Goal: Answer question/provide support: Share knowledge or assist other users

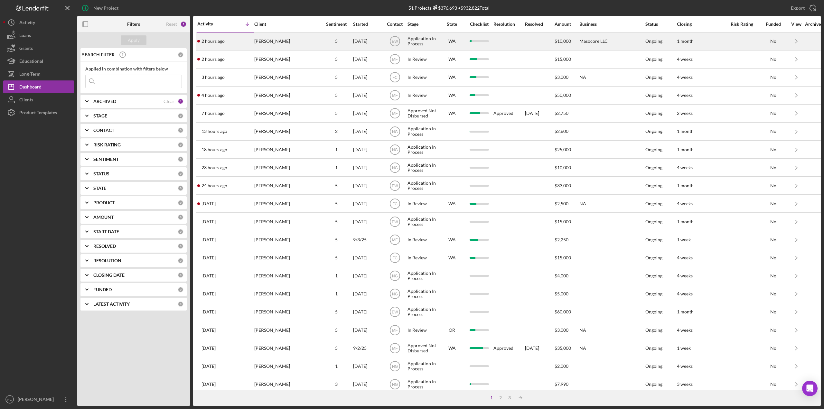
click at [289, 37] on div "[PERSON_NAME]" at bounding box center [286, 41] width 64 height 17
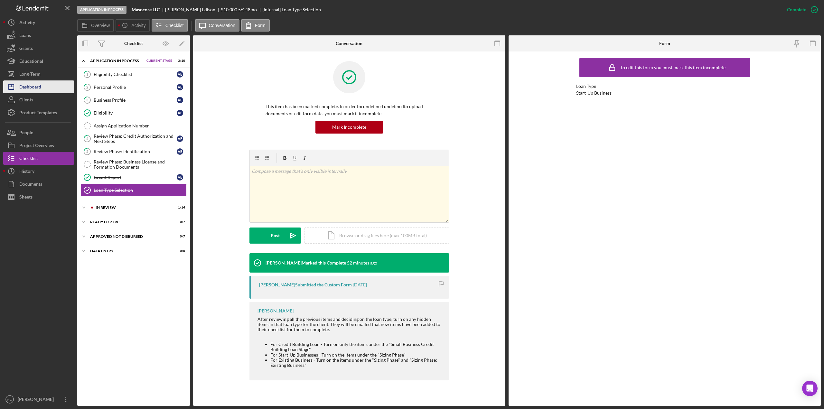
click at [38, 88] on div "Dashboard" at bounding box center [30, 87] width 22 height 14
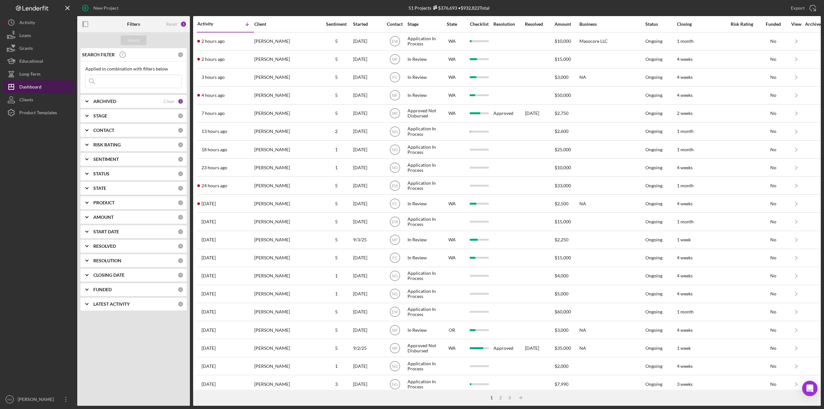
click at [33, 88] on div "Dashboard" at bounding box center [30, 87] width 22 height 14
click at [171, 131] on div "CONTACT" at bounding box center [135, 130] width 84 height 5
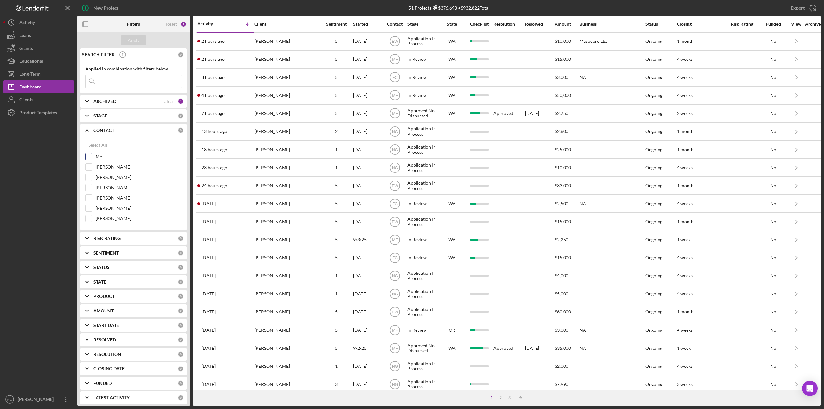
click at [95, 156] on div "Me" at bounding box center [133, 158] width 97 height 10
click at [90, 156] on input "Me" at bounding box center [89, 156] width 6 height 6
checkbox input "true"
click at [136, 39] on div "Apply" at bounding box center [134, 40] width 12 height 10
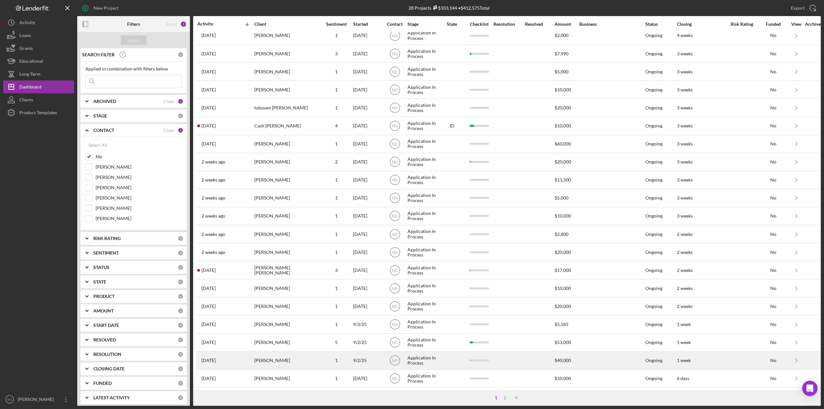
scroll to position [102, 0]
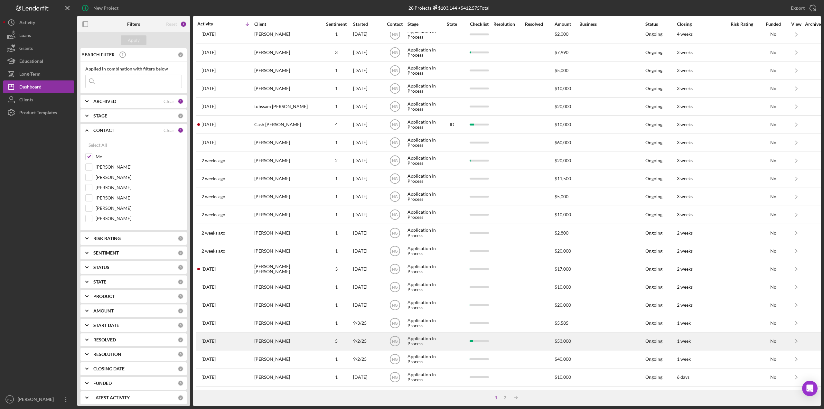
click at [328, 333] on div "5" at bounding box center [336, 341] width 32 height 17
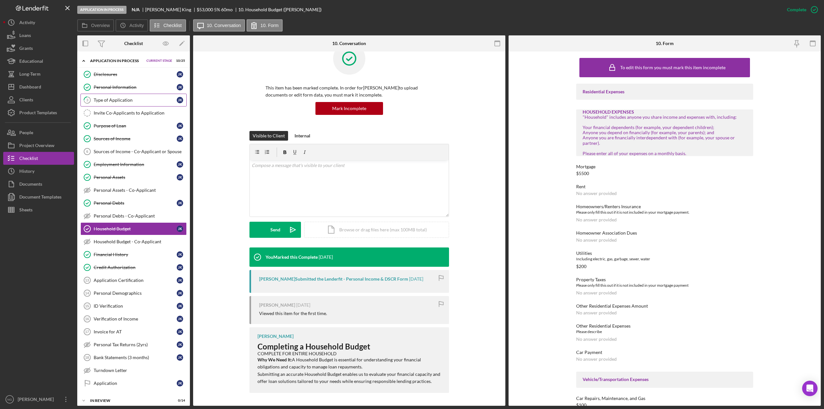
click at [118, 99] on div "Type of Application" at bounding box center [135, 99] width 83 height 5
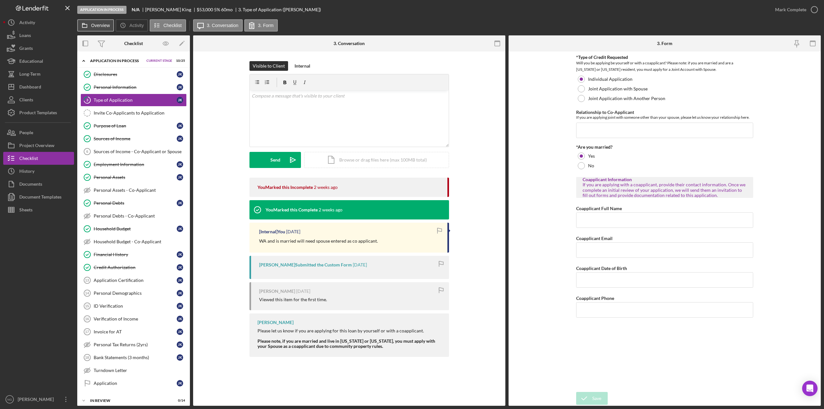
click at [94, 25] on label "Overview" at bounding box center [100, 25] width 19 height 5
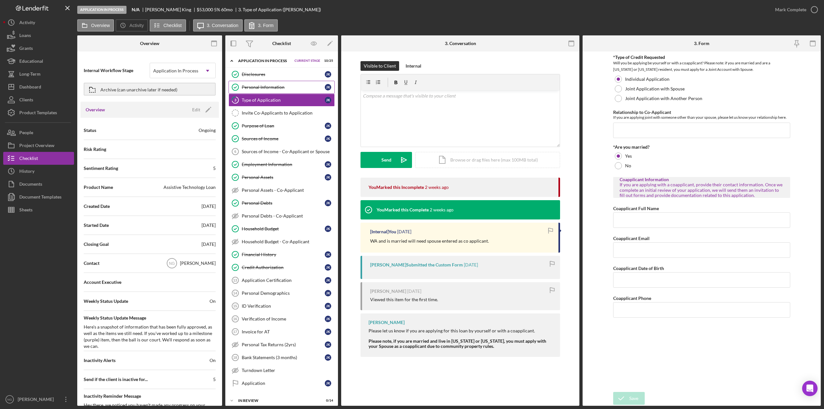
click at [272, 87] on div "Personal Information" at bounding box center [283, 87] width 83 height 5
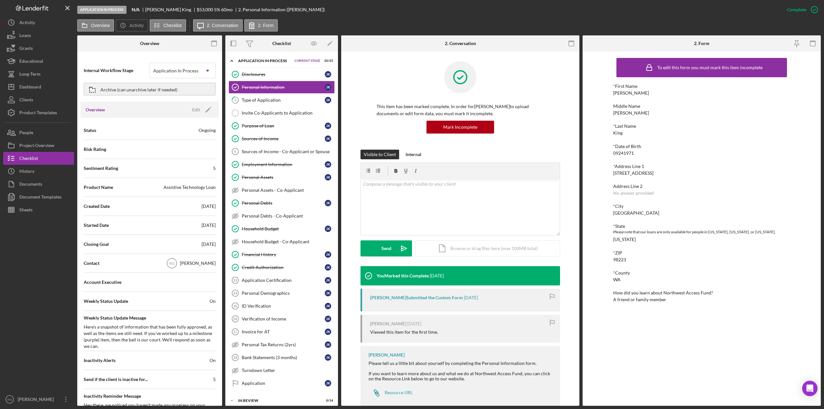
scroll to position [13, 0]
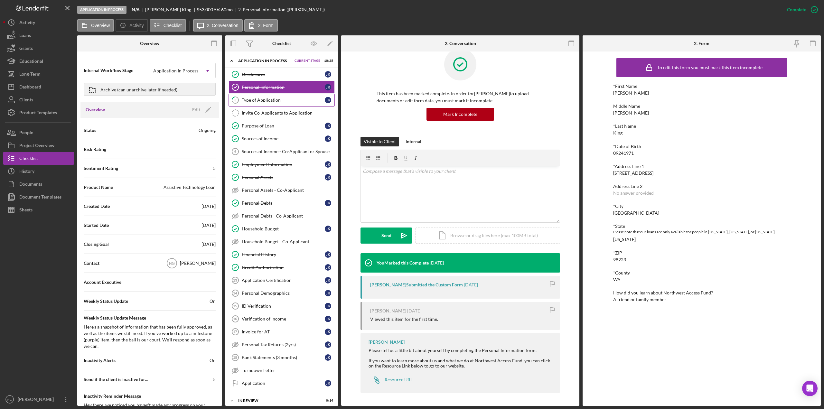
click at [257, 99] on div "Type of Application" at bounding box center [283, 99] width 83 height 5
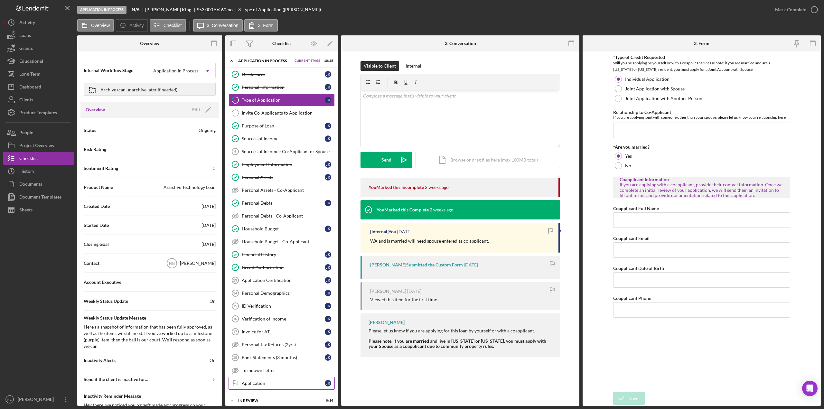
click at [270, 381] on div "Application" at bounding box center [283, 383] width 83 height 5
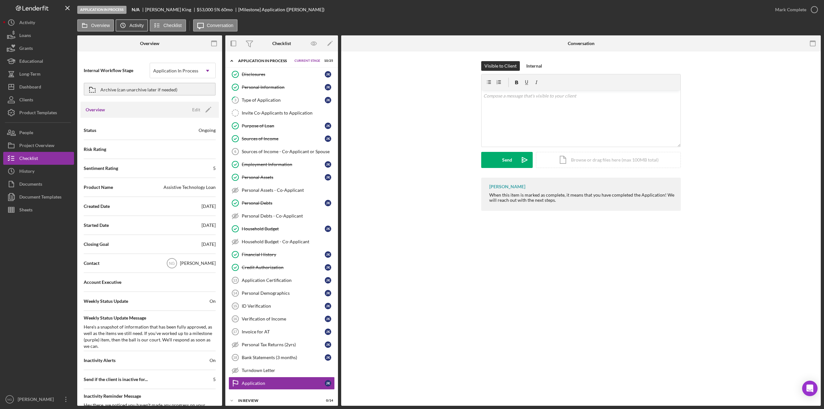
click at [121, 28] on icon "Icon/History" at bounding box center [122, 25] width 13 height 13
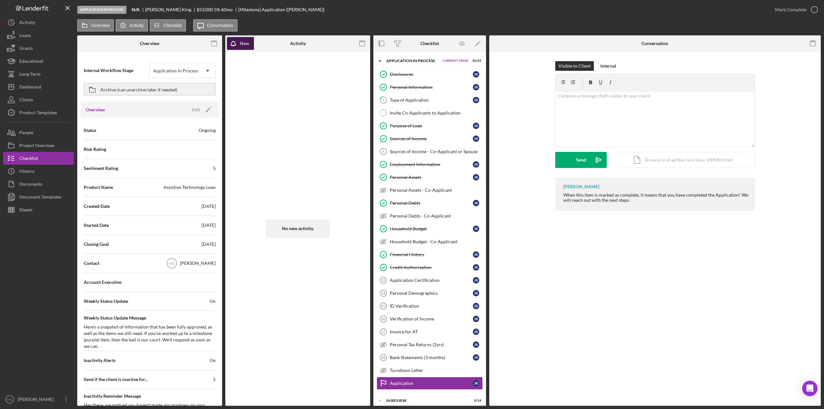
click at [245, 48] on div "New" at bounding box center [244, 43] width 9 height 13
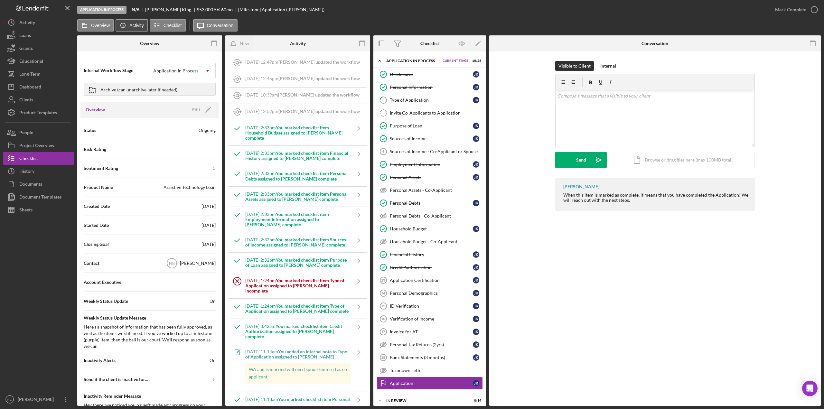
click at [130, 25] on label "Activity" at bounding box center [136, 25] width 14 height 5
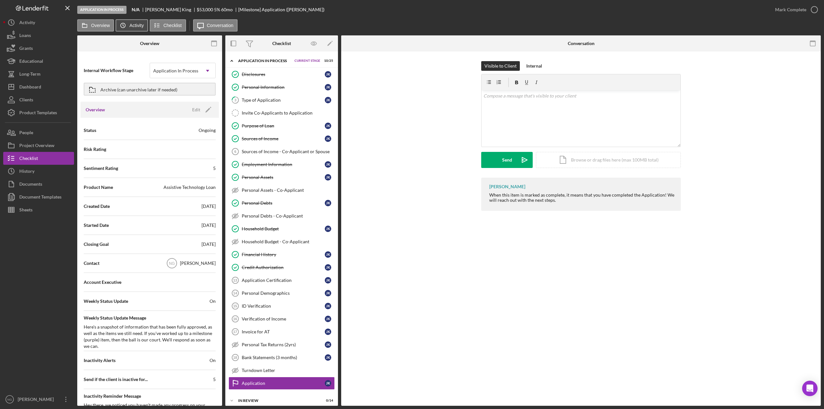
click at [130, 25] on label "Activity" at bounding box center [136, 25] width 14 height 5
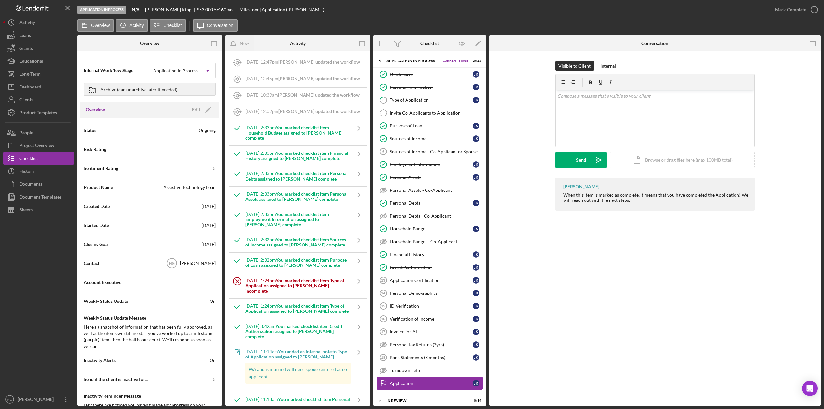
click at [436, 383] on div "Application" at bounding box center [431, 383] width 83 height 5
click at [435, 375] on link "Turndown Letter Turndown Letter" at bounding box center [429, 370] width 106 height 13
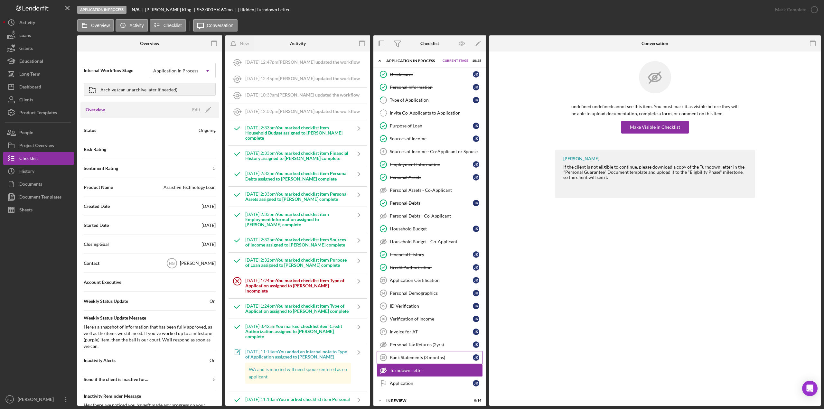
click at [436, 359] on div "Bank Statements (3 months)" at bounding box center [431, 357] width 83 height 5
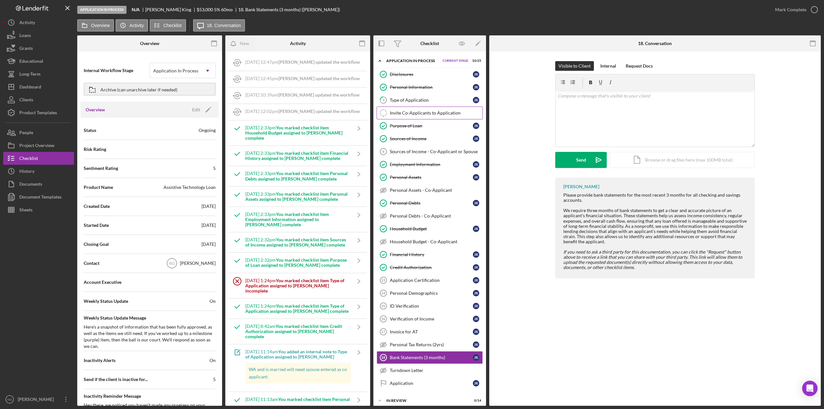
click at [430, 110] on div "Invite Co-Applicants to Application" at bounding box center [436, 112] width 93 height 5
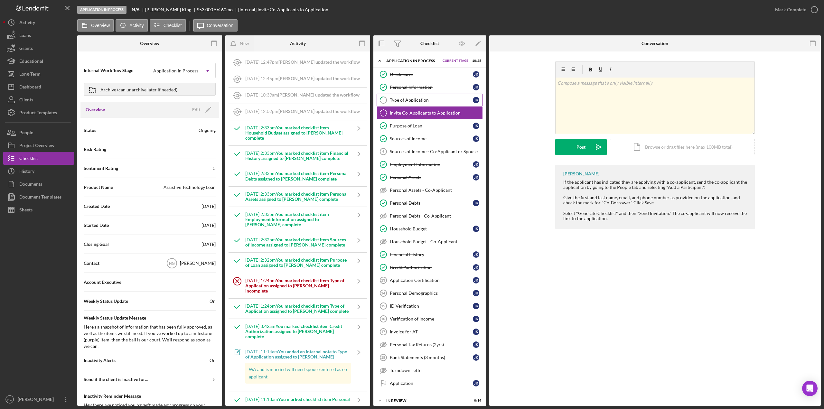
click at [428, 99] on div "Type of Application" at bounding box center [431, 99] width 83 height 5
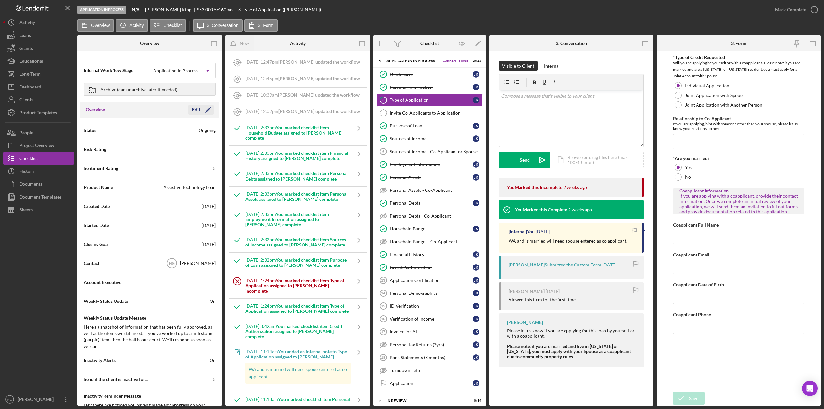
click at [200, 112] on icon "Icon/Edit" at bounding box center [208, 110] width 16 height 16
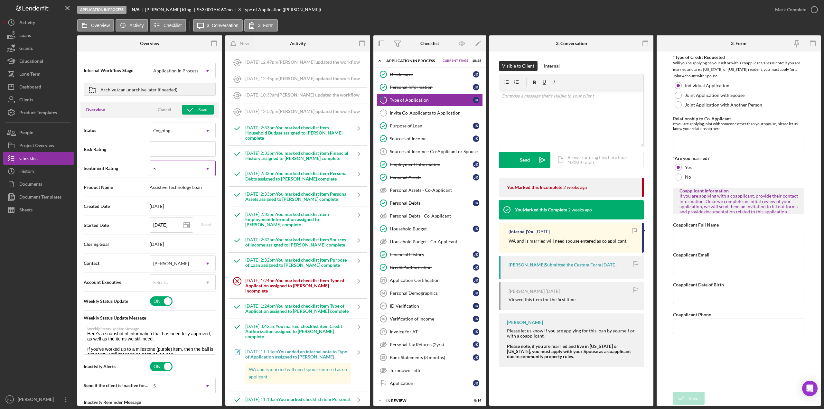
click at [188, 169] on div "5" at bounding box center [175, 168] width 50 height 15
click at [175, 249] on div "4" at bounding box center [181, 253] width 64 height 16
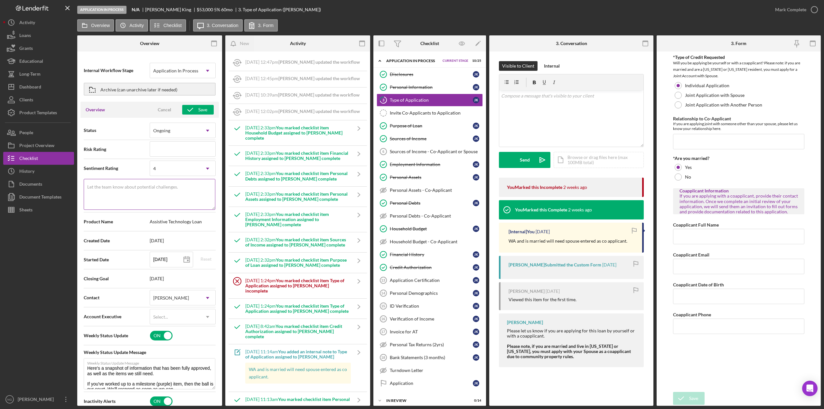
click at [123, 192] on textarea "Let the team know about potential challenges." at bounding box center [150, 194] width 132 height 31
type textarea "Here's a snapshot of information that has been fully approved, as well as the i…"
type textarea "N"
type textarea "Here's a snapshot of information that has been fully approved, as well as the i…"
type textarea "Ne"
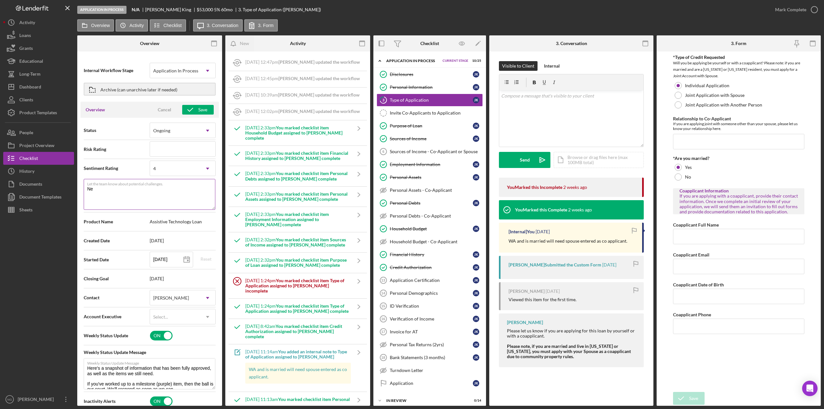
type textarea "Here's a snapshot of information that has been fully approved, as well as the i…"
type textarea "Nee"
type textarea "Here's a snapshot of information that has been fully approved, as well as the i…"
type textarea "Need"
type textarea "Here's a snapshot of information that has been fully approved, as well as the i…"
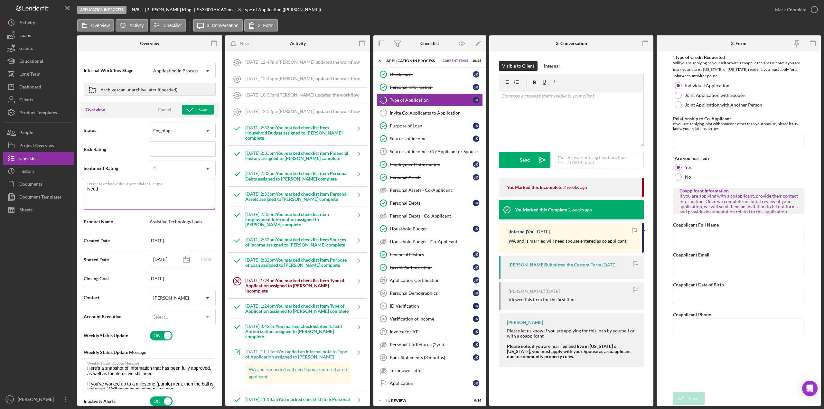
type textarea "Need"
type textarea "Here's a snapshot of information that has been fully approved, as well as the i…"
type textarea "Need W"
type textarea "Here's a snapshot of information that has been fully approved, as well as the i…"
type textarea "Need Wi"
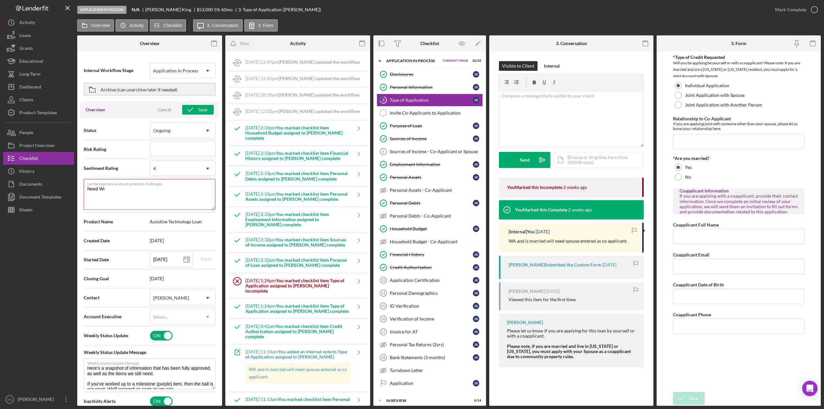
type textarea "Here's a snapshot of information that has been fully approved, as well as the i…"
type textarea "Need Wif"
type textarea "Here's a snapshot of information that has been fully approved, as well as the i…"
type textarea "Need Wi"
type textarea "Here's a snapshot of information that has been fully approved, as well as the i…"
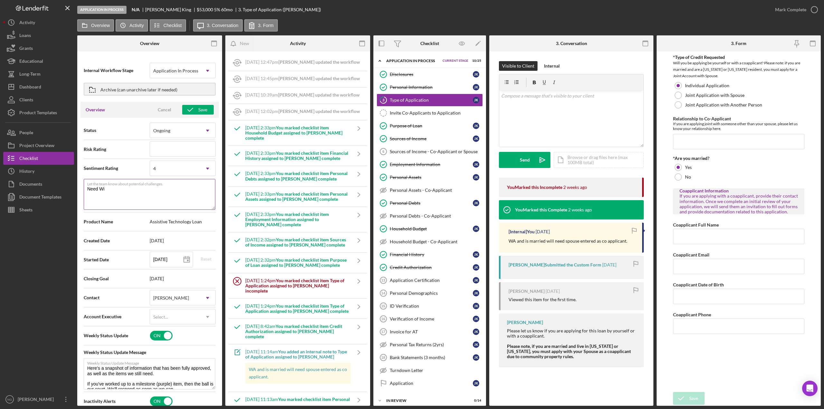
type textarea "Need W"
type textarea "Here's a snapshot of information that has been fully approved, as well as the i…"
type textarea "Need"
type textarea "Here's a snapshot of information that has been fully approved, as well as the i…"
type textarea "Need"
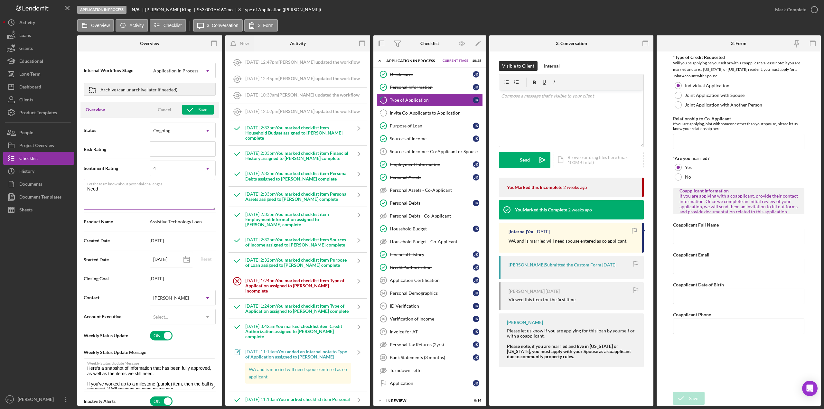
type textarea "Here's a snapshot of information that has been fully approved, as well as the i…"
type textarea "Nee"
type textarea "Here's a snapshot of information that has been fully approved, as well as the i…"
type textarea "Ne"
type textarea "Here's a snapshot of information that has been fully approved, as well as the i…"
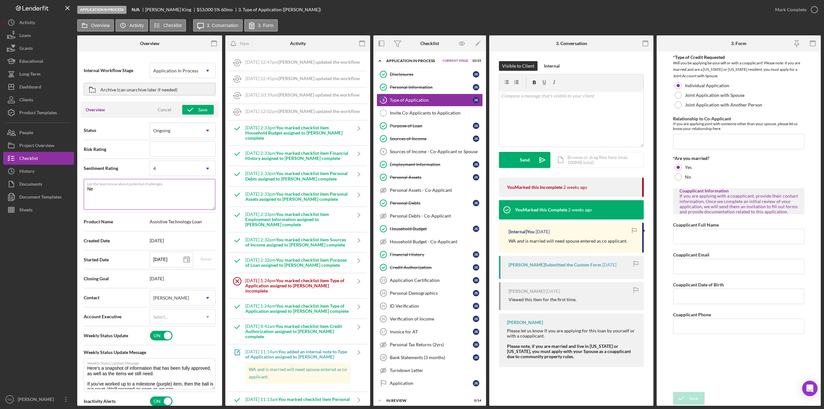
type textarea "N"
type textarea "Here's a snapshot of information that has been fully approved, as well as the i…"
type textarea "M"
type textarea "Here's a snapshot of information that has been fully approved, as well as the i…"
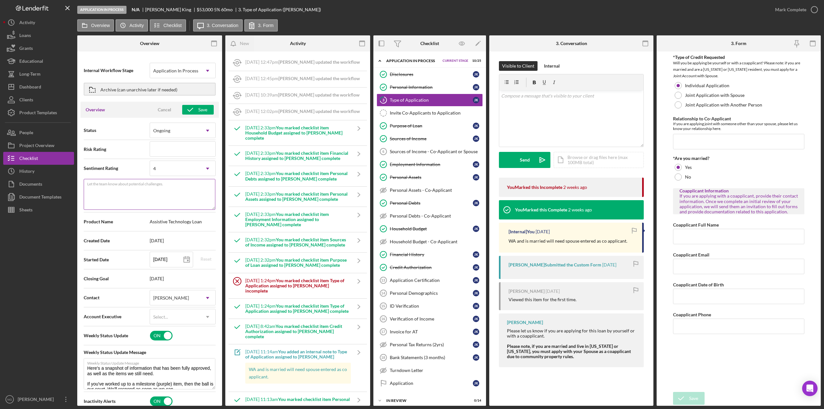
type textarea "Here's a snapshot of information that has been fully approved, as well as the i…"
type textarea "M"
type textarea "Here's a snapshot of information that has been fully approved, as well as the i…"
type textarea "Ma"
type textarea "Here's a snapshot of information that has been fully approved, as well as the i…"
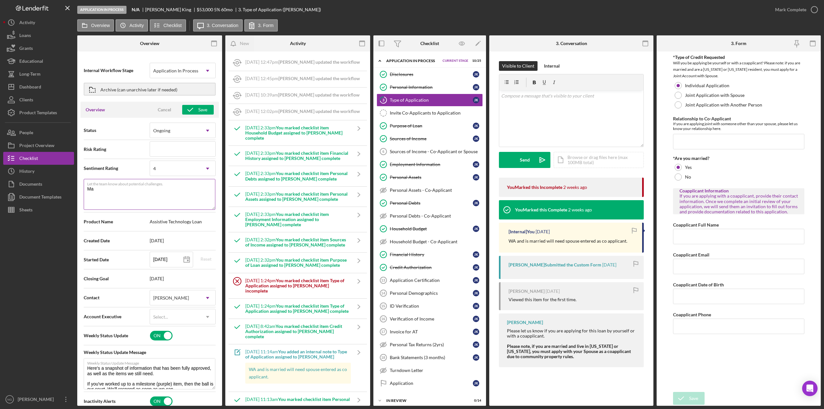
type textarea "Mar"
type textarea "Here's a snapshot of information that has been fully approved, as well as the i…"
type textarea "[PERSON_NAME]"
type textarea "Here's a snapshot of information that has been fully approved, as well as the i…"
type textarea "Marre"
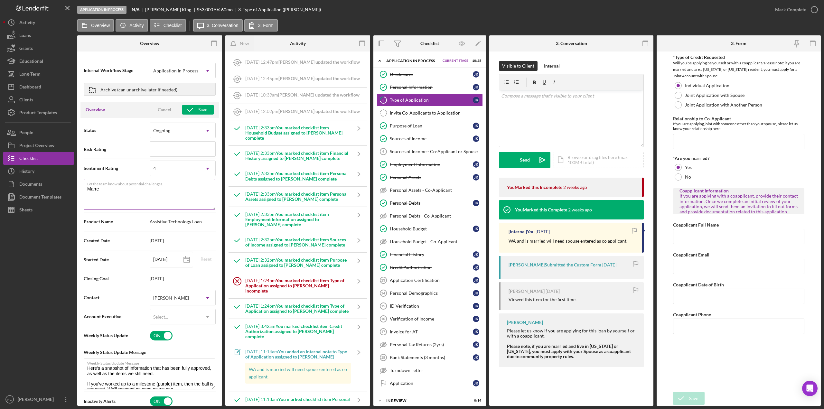
type textarea "Here's a snapshot of information that has been fully approved, as well as the i…"
type textarea "Marrei"
type textarea "Here's a snapshot of information that has been fully approved, as well as the i…"
type textarea "Marreie"
type textarea "Here's a snapshot of information that has been fully approved, as well as the i…"
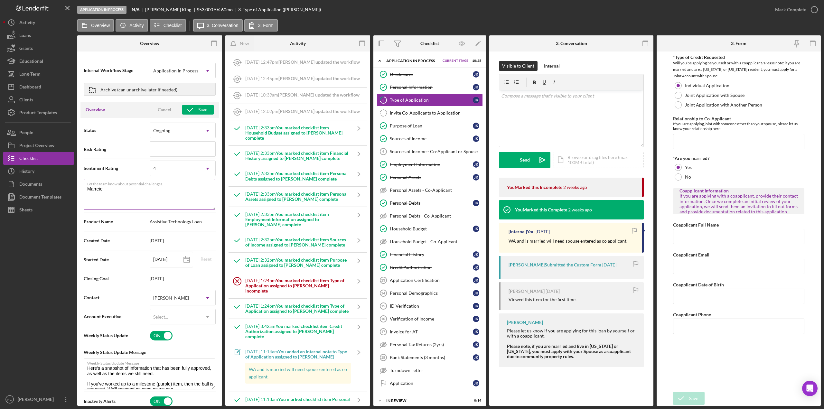
type textarea "Marreied"
type textarea "Here's a snapshot of information that has been fully approved, as well as the i…"
type textarea "Marreie"
type textarea "Here's a snapshot of information that has been fully approved, as well as the i…"
type textarea "Marrei"
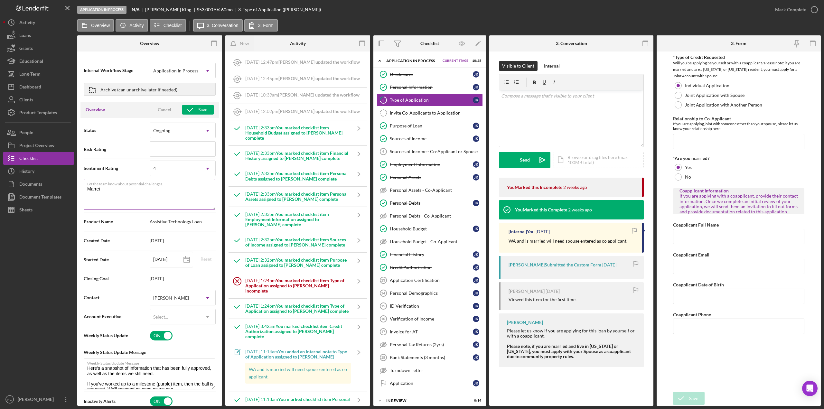
type textarea "Here's a snapshot of information that has been fully approved, as well as the i…"
type textarea "Marre"
type textarea "Here's a snapshot of information that has been fully approved, as well as the i…"
type textarea "[PERSON_NAME]"
type textarea "Here's a snapshot of information that has been fully approved, as well as the i…"
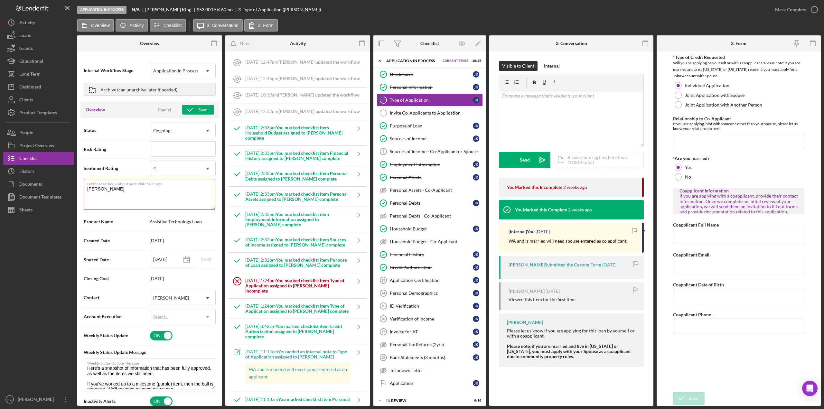
type textarea "Mar"
type textarea "Here's a snapshot of information that has been fully approved, as well as the i…"
type textarea "Ma"
type textarea "Here's a snapshot of information that has been fully approved, as well as the i…"
type textarea "M"
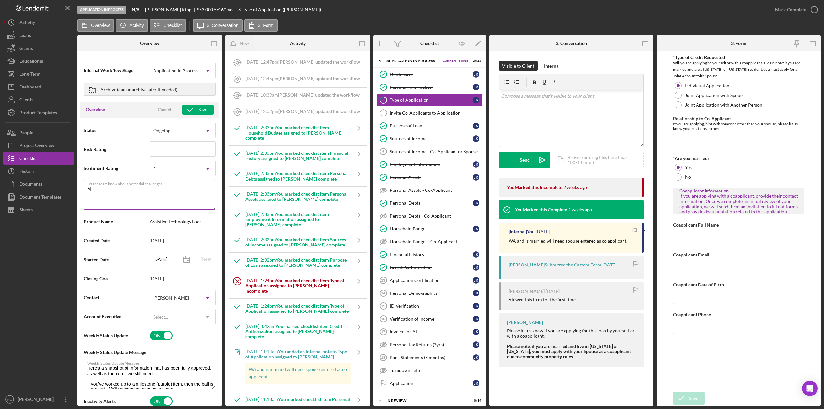
type textarea "Here's a snapshot of information that has been fully approved, as well as the i…"
type textarea "N"
type textarea "Here's a snapshot of information that has been fully approved, as well as the i…"
type textarea "Ne"
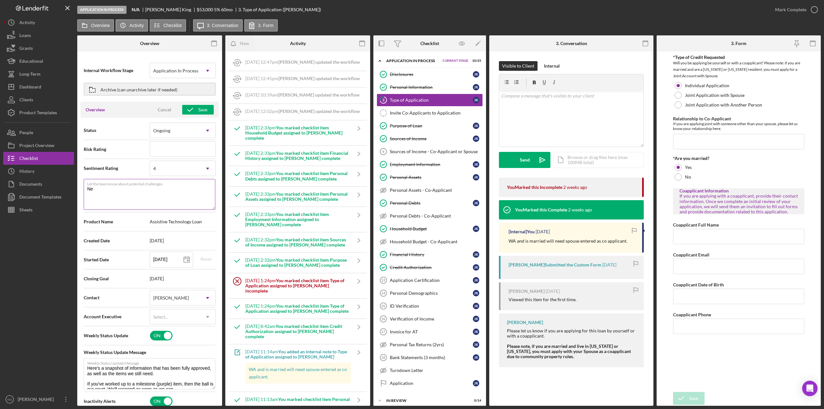
type textarea "Here's a snapshot of information that has been fully approved, as well as the i…"
type textarea "Nee"
type textarea "Here's a snapshot of information that has been fully approved, as well as the i…"
type textarea "Need"
type textarea "Here's a snapshot of information that has been fully approved, as well as the i…"
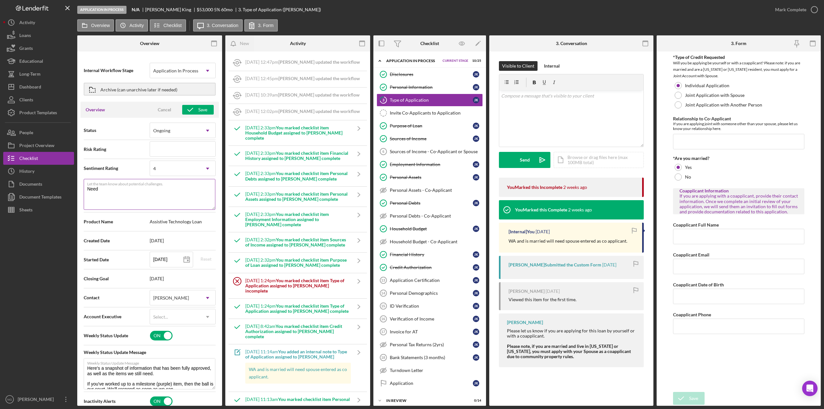
type textarea "Need"
type textarea "Here's a snapshot of information that has been fully approved, as well as the i…"
type textarea "Need w"
type textarea "Here's a snapshot of information that has been fully approved, as well as the i…"
type textarea "Need wi"
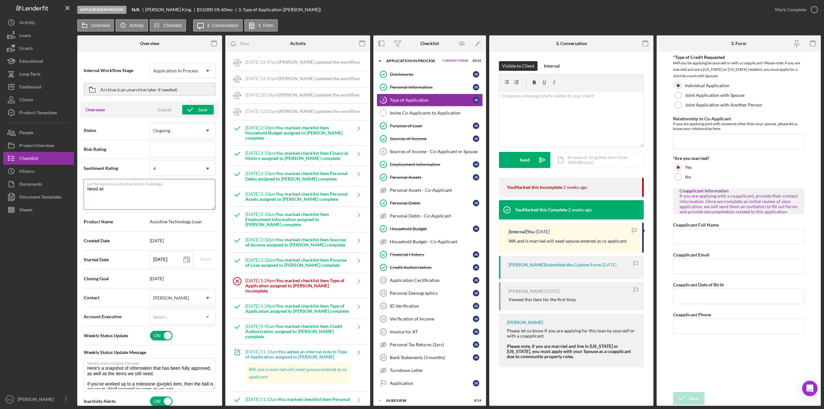
type textarea "Here's a snapshot of information that has been fully approved, as well as the i…"
type textarea "Need wif"
type textarea "Here's a snapshot of information that has been fully approved, as well as the i…"
type textarea "Need wife"
type textarea "Here's a snapshot of information that has been fully approved, as well as the i…"
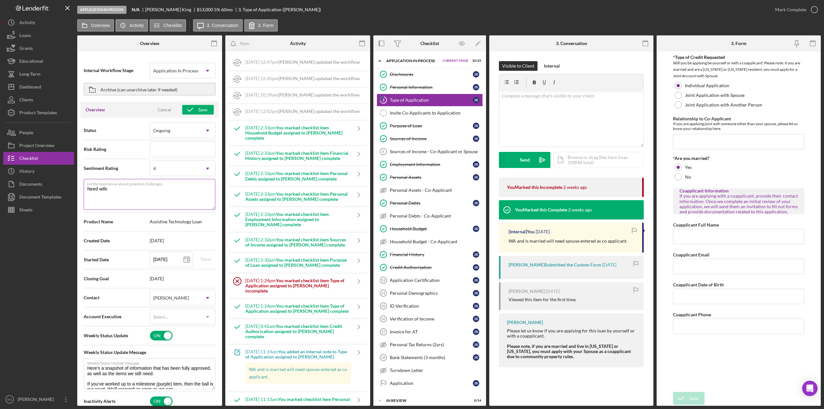
type textarea "Need wife'"
type textarea "Here's a snapshot of information that has been fully approved, as well as the i…"
type textarea "Need wife's"
type textarea "Here's a snapshot of information that has been fully approved, as well as the i…"
type textarea "Need wife's"
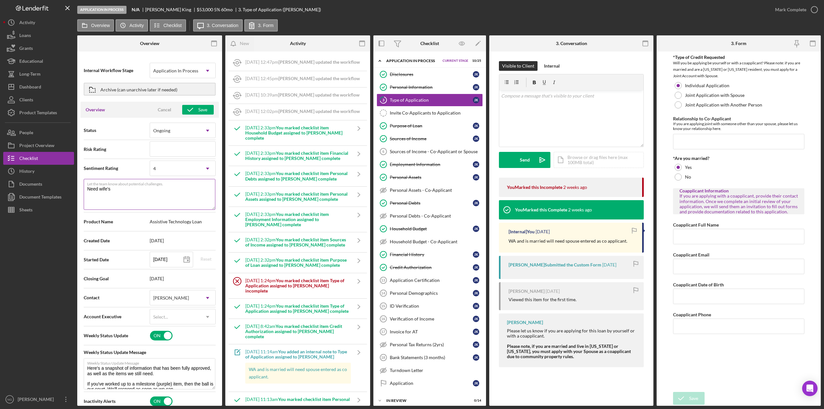
type textarea "Here's a snapshot of information that has been fully approved, as well as the i…"
type textarea "Need wife's i"
type textarea "Here's a snapshot of information that has been fully approved, as well as the i…"
type textarea "Need wife's in"
type textarea "Here's a snapshot of information that has been fully approved, as well as the i…"
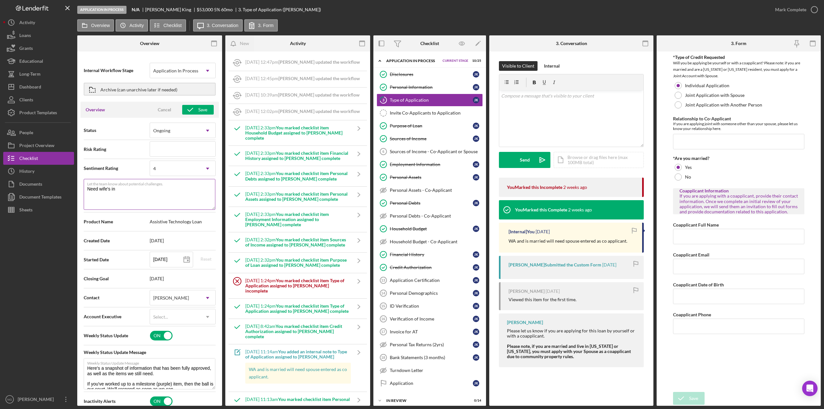
type textarea "Need wife's inf"
type textarea "Here's a snapshot of information that has been fully approved, as well as the i…"
type textarea "Need wife's info"
type textarea "Here's a snapshot of information that has been fully approved, as well as the i…"
type textarea "Need wife's info"
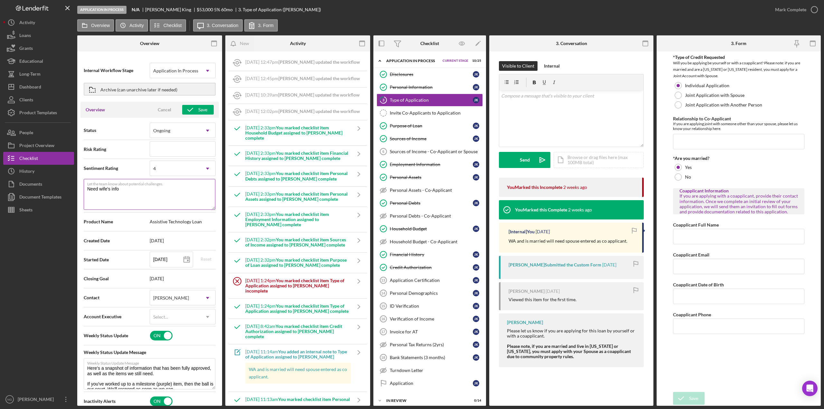
type textarea "Here's a snapshot of information that has been fully approved, as well as the i…"
type textarea "Need wife's info e"
type textarea "Here's a snapshot of information that has been fully approved, as well as the i…"
type textarea "Need wife's info en"
type textarea "Here's a snapshot of information that has been fully approved, as well as the i…"
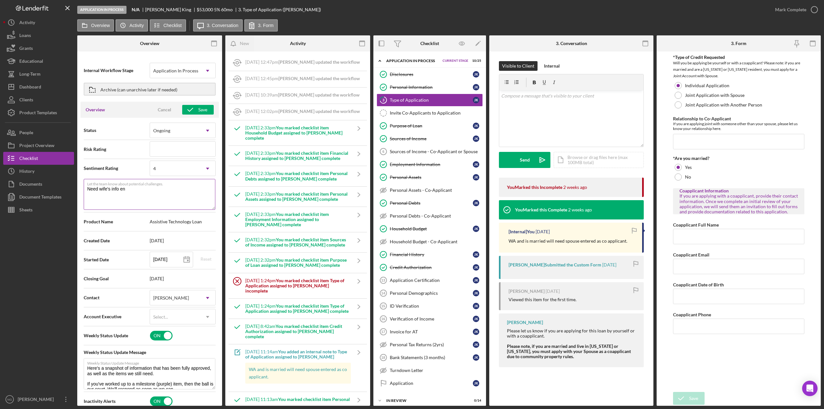
type textarea "Need wife's info ent"
type textarea "Here's a snapshot of information that has been fully approved, as well as the i…"
type textarea "Need wife's info ente"
type textarea "Here's a snapshot of information that has been fully approved, as well as the i…"
type textarea "Need wife's info enter"
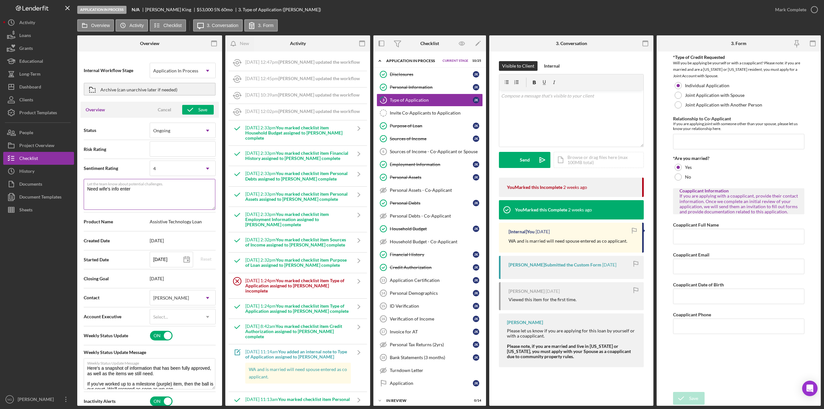
type textarea "Here's a snapshot of information that has been fully approved, as well as the i…"
type textarea "Need wife's info enter"
type textarea "Here's a snapshot of information that has been fully approved, as well as the i…"
type textarea "Need wife's info enter"
type textarea "Here's a snapshot of information that has been fully approved, as well as the i…"
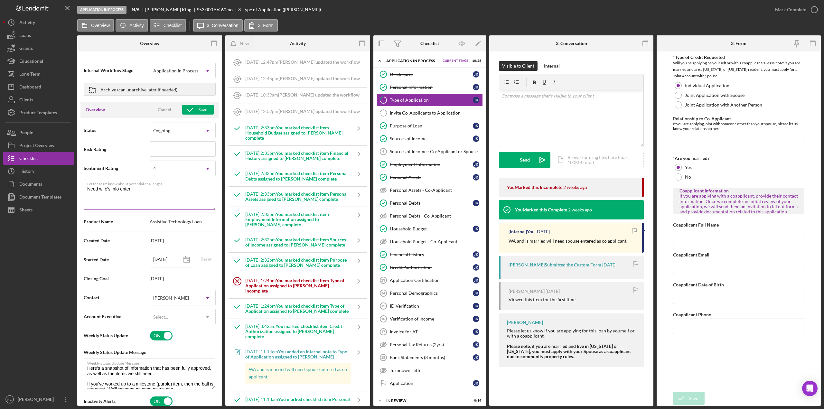
type textarea "Need wife's info entere"
type textarea "Here's a snapshot of information that has been fully approved, as well as the i…"
type textarea "Need wife's info entered"
type textarea "Here's a snapshot of information that has been fully approved, as well as the i…"
type textarea "Need wife's info entered"
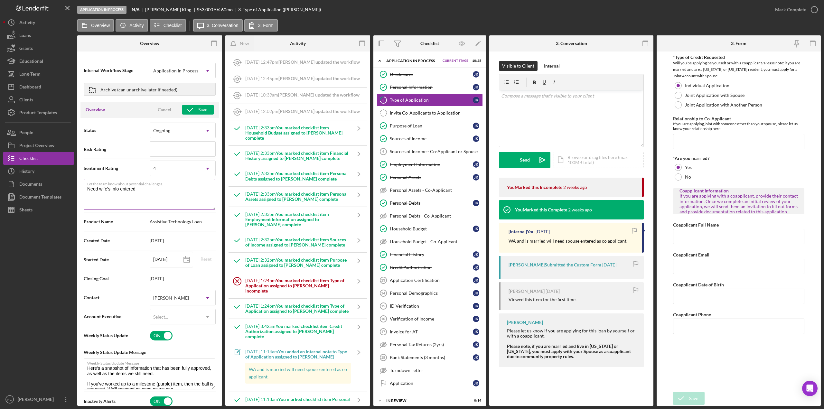
type textarea "Here's a snapshot of information that has been fully approved, as well as the i…"
type textarea "Need wife's info entered i"
type textarea "Here's a snapshot of information that has been fully approved, as well as the i…"
type textarea "Need wife's info entered in"
type textarea "Here's a snapshot of information that has been fully approved, as well as the i…"
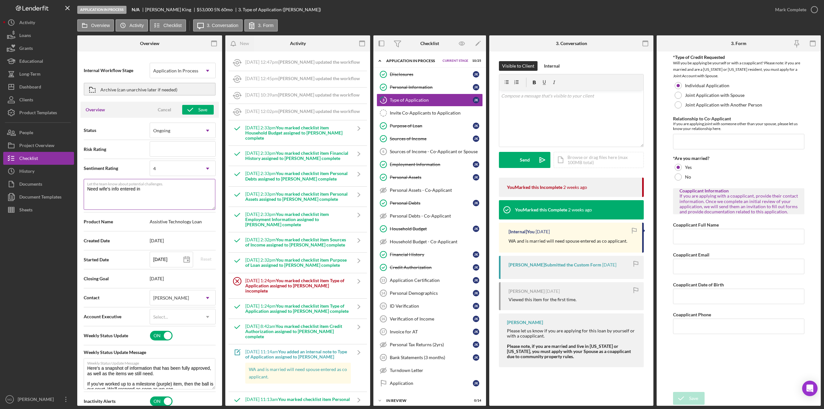
type textarea "Need wife's info entered int"
type textarea "Here's a snapshot of information that has been fully approved, as well as the i…"
type textarea "Need wife's info entered into"
type textarea "Here's a snapshot of information that has been fully approved, as well as the i…"
type textarea "Need wife's info entered into th"
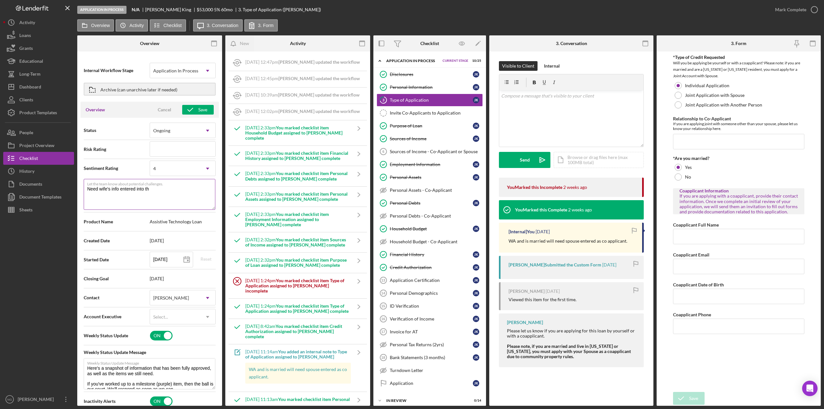
type textarea "Here's a snapshot of information that has been fully approved, as well as the i…"
type textarea "Need wife's info entered into the"
type textarea "Here's a snapshot of information that has been fully approved, as well as the i…"
type textarea "Need wife's info entered into the"
type textarea "Here's a snapshot of information that has been fully approved, as well as the i…"
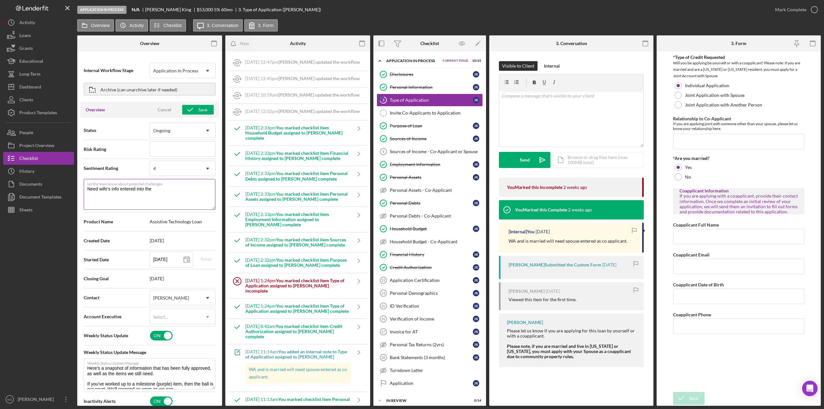
type textarea "Need wife's info entered into the T"
type textarea "Here's a snapshot of information that has been fully approved, as well as the i…"
type textarea "Need wife's info entered into the Ty"
type textarea "Here's a snapshot of information that has been fully approved, as well as the i…"
type textarea "Need wife's info entered into the Typ"
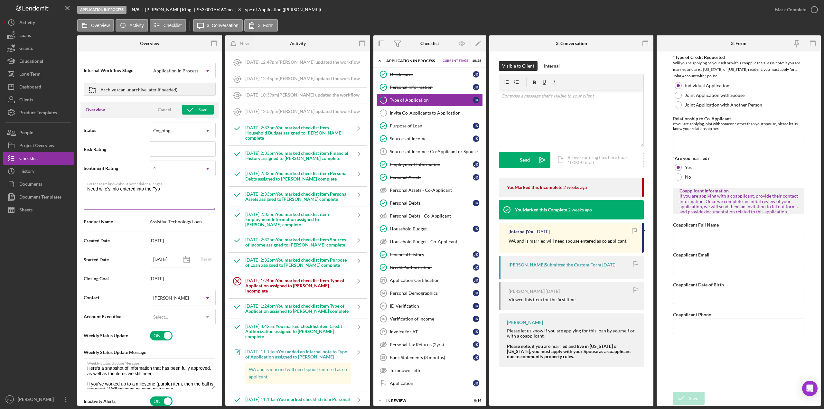
type textarea "Here's a snapshot of information that has been fully approved, as well as the i…"
type textarea "Need wife's info entered into the Typl"
type textarea "Here's a snapshot of information that has been fully approved, as well as the i…"
type textarea "Need wife's info entered into the Type"
type textarea "Here's a snapshot of information that has been fully approved, as well as the i…"
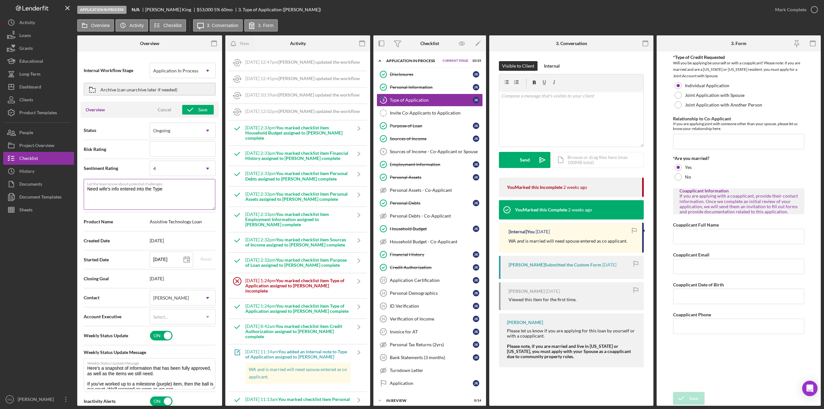
type textarea "Need wife's info entered into the Type"
type textarea "Here's a snapshot of information that has been fully approved, as well as the i…"
type textarea "Need wife's info entered into the Type o"
type textarea "Here's a snapshot of information that has been fully approved, as well as the i…"
type textarea "Need wife's info entered into the Type of"
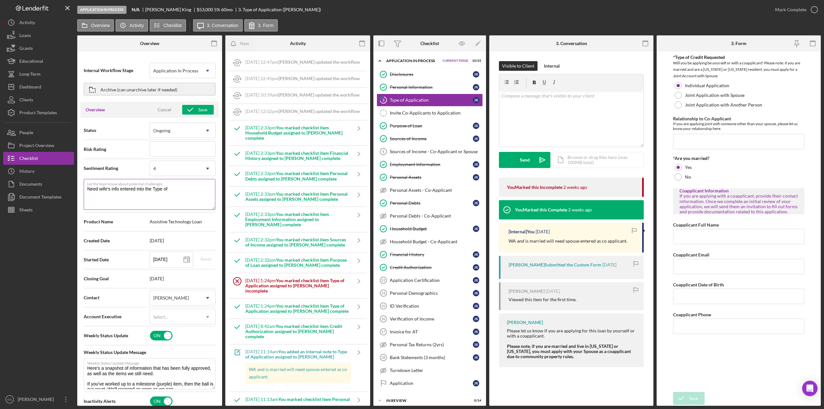
type textarea "Here's a snapshot of information that has been fully approved, as well as the i…"
type textarea "Need wife's info entered into the Type of"
type textarea "Here's a snapshot of information that has been fully approved, as well as the i…"
type textarea "Need wife's info entered into the Type of a"
type textarea "Here's a snapshot of information that has been fully approved, as well as the i…"
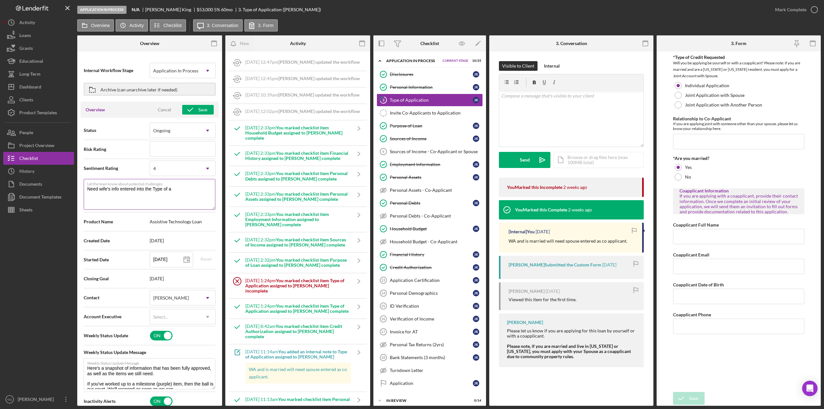
type textarea "Need wife's info entered into the Type of ap"
type textarea "Here's a snapshot of information that has been fully approved, as well as the i…"
type textarea "Need wife's info entered into the Type of app"
type textarea "Here's a snapshot of information that has been fully approved, as well as the i…"
type textarea "Need wife's info entered into the Type of appli"
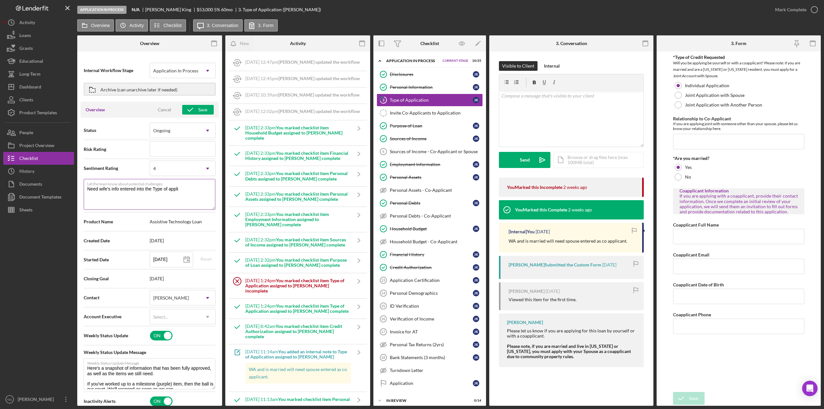
type textarea "Here's a snapshot of information that has been fully approved, as well as the i…"
type textarea "Need wife's info entered into the Type of applic"
type textarea "Here's a snapshot of information that has been fully approved, as well as the i…"
type textarea "Need wife's info entered into the Type of applica"
type textarea "Here's a snapshot of information that has been fully approved, as well as the i…"
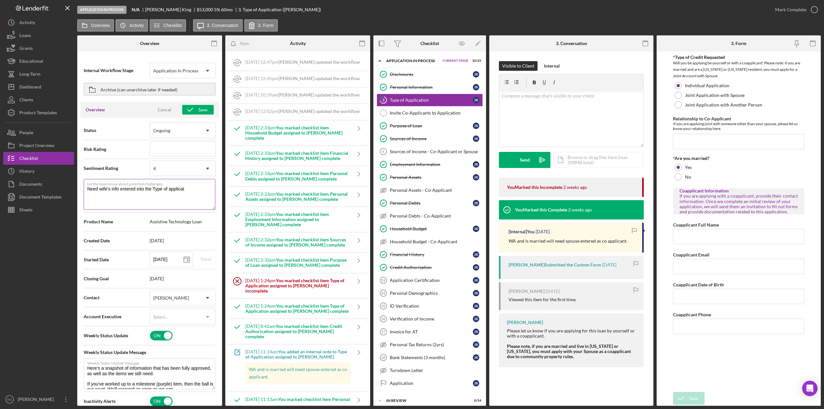
type textarea "Need wife's info entered into the Type of applicati"
type textarea "Here's a snapshot of information that has been fully approved, as well as the i…"
type textarea "Need wife's info entered into the Type of applicatio"
type textarea "Here's a snapshot of information that has been fully approved, as well as the i…"
type textarea "Need wife's info entered into the Type of application"
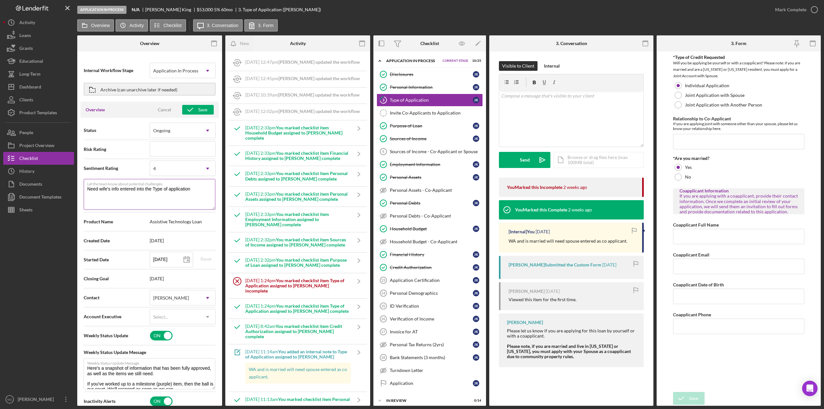
type textarea "Here's a snapshot of information that has been fully approved, as well as the i…"
type textarea "Need wife's info entered into the Type of application."
type textarea "Here's a snapshot of information that has been fully approved, as well as the i…"
type textarea "Need wife's info entered into the Type of application."
type textarea "Here's a snapshot of information that has been fully approved, as well as the i…"
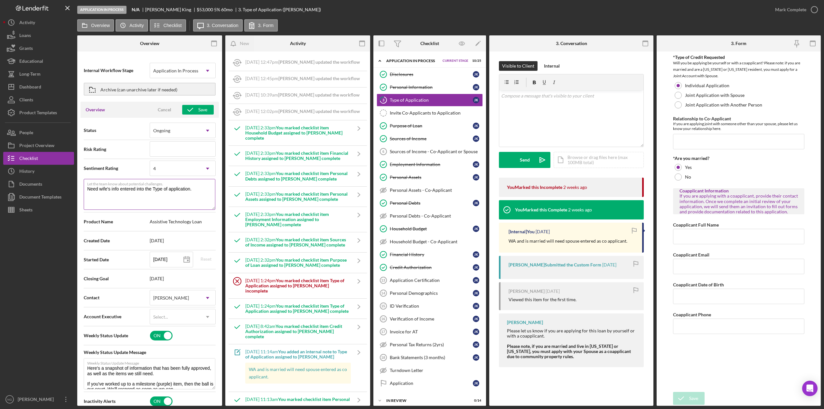
type textarea "Need wife's info entered into the Type of application."
click at [192, 188] on textarea "Need wife's info entered into the Type of application." at bounding box center [150, 194] width 132 height 31
type textarea "Here's a snapshot of information that has been fully approved, as well as the i…"
type textarea "Need wife's info entered into the Type of application."
type textarea "Here's a snapshot of information that has been fully approved, as well as the i…"
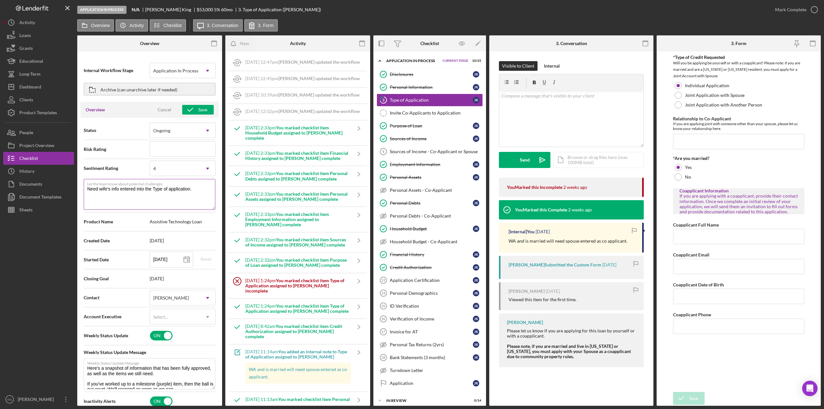
type textarea "Need wife's info entered into the Type of application"
type textarea "Here's a snapshot of information that has been fully approved, as well as the i…"
type textarea "Need wife's info entered into the Type of application"
type textarea "Here's a snapshot of information that has been fully approved, as well as the i…"
type textarea "Need wife's info entered into the Type of application f"
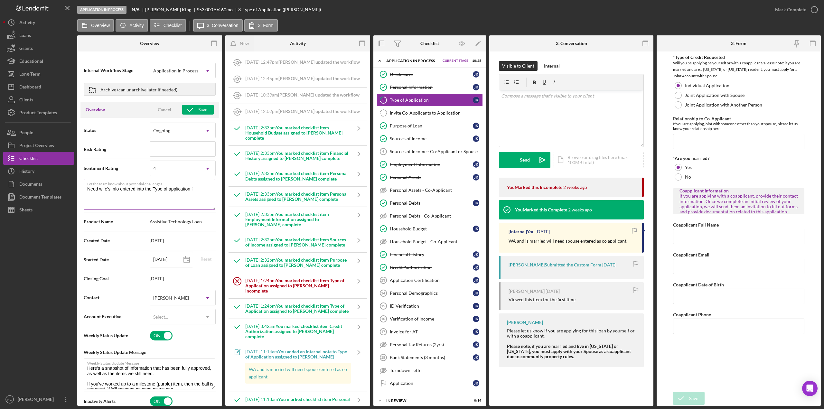
type textarea "Here's a snapshot of information that has been fully approved, as well as the i…"
type textarea "Need wife's info entered into the Type of application"
type textarea "Here's a snapshot of information that has been fully approved, as well as the i…"
type textarea "Need wife's info entered into the Type of application a"
type textarea "Here's a snapshot of information that has been fully approved, as well as the i…"
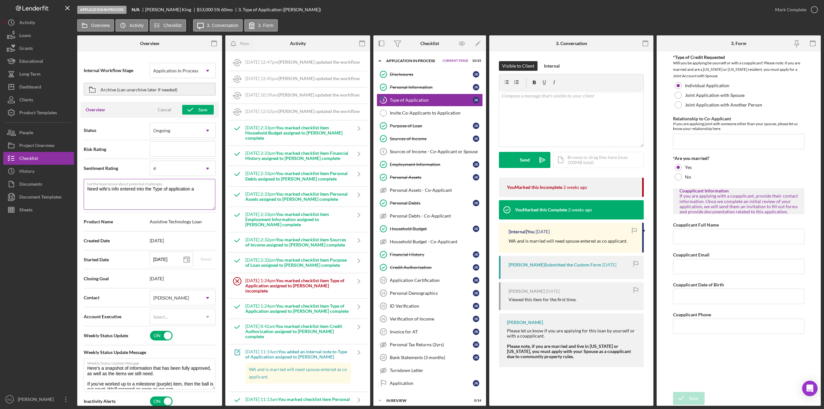
type textarea "Need wife's info entered into the Type of application as"
type textarea "Here's a snapshot of information that has been fully approved, as well as the i…"
type textarea "Need wife's info entered into the Type of application as"
type textarea "Here's a snapshot of information that has been fully approved, as well as the i…"
type textarea "Need wife's info entered into the Type of application as C"
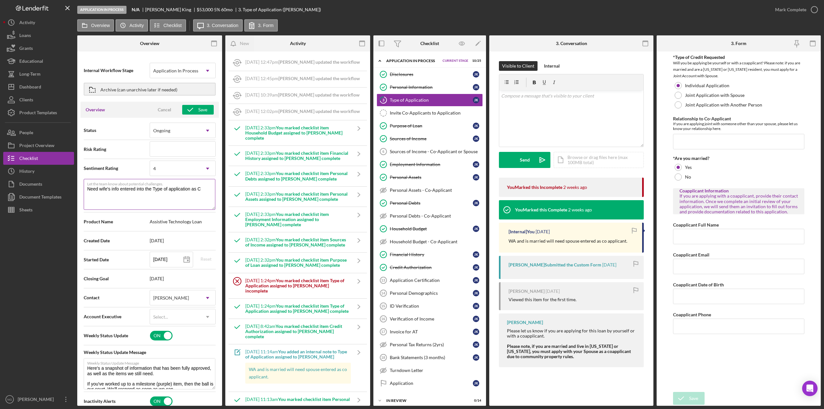
type textarea "Here's a snapshot of information that has been fully approved, as well as the i…"
type textarea "Need wife's info entered into the Type of application as Co"
type textarea "Here's a snapshot of information that has been fully approved, as well as the i…"
drag, startPoint x: 135, startPoint y: 198, endPoint x: 84, endPoint y: 196, distance: 50.6
click at [85, 196] on textarea "Need wife's info entered into the Type of application as Co-Borrower" at bounding box center [150, 194] width 132 height 31
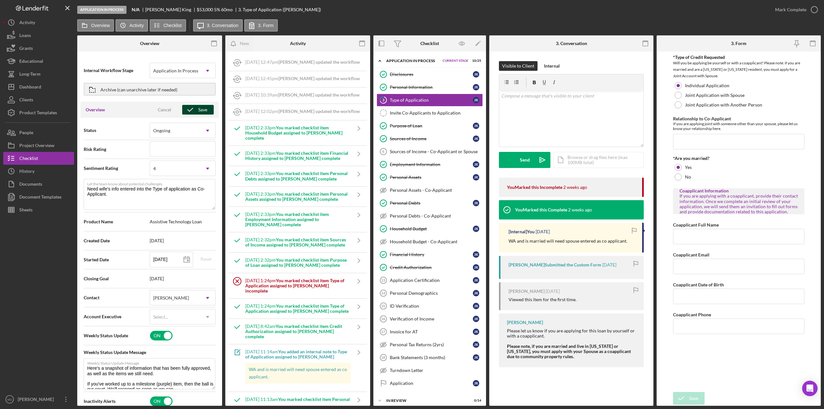
click at [189, 111] on icon "button" at bounding box center [190, 110] width 16 height 16
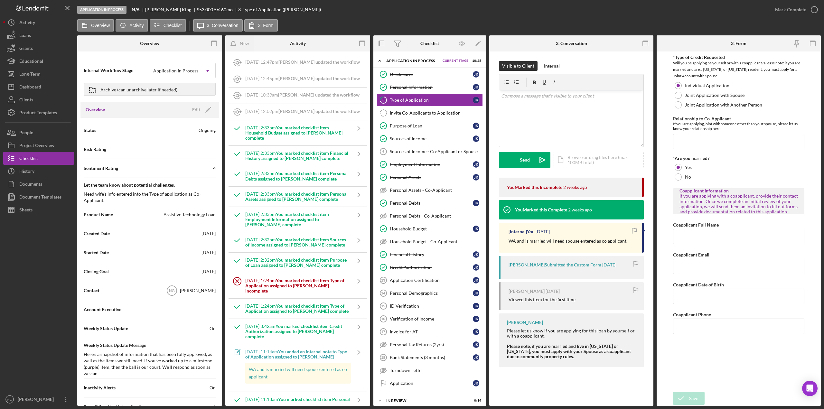
click at [53, 269] on div at bounding box center [38, 304] width 71 height 177
click at [49, 159] on button "Checklist" at bounding box center [38, 158] width 71 height 13
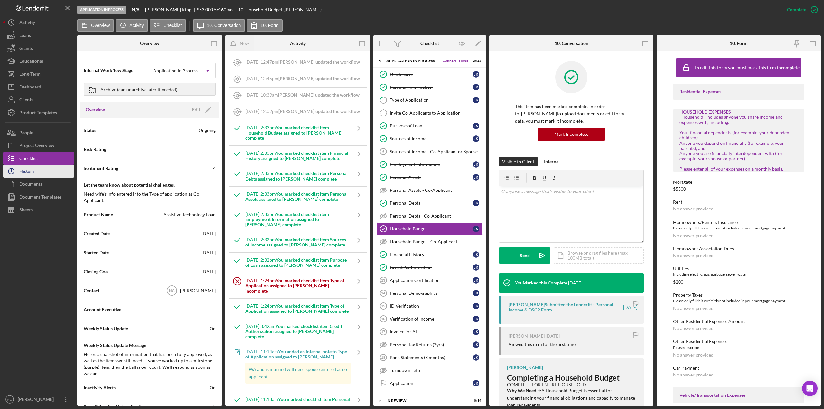
click at [42, 170] on button "Icon/History History" at bounding box center [38, 171] width 71 height 13
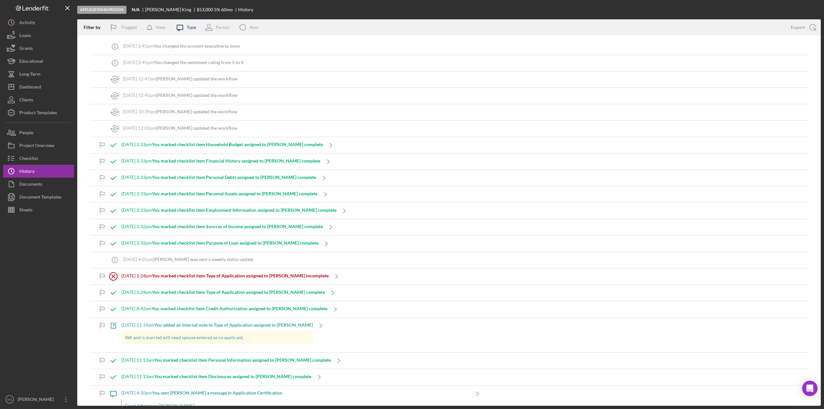
click at [192, 29] on div "Type" at bounding box center [191, 27] width 9 height 5
click at [180, 64] on input "checkbox" at bounding box center [179, 61] width 6 height 6
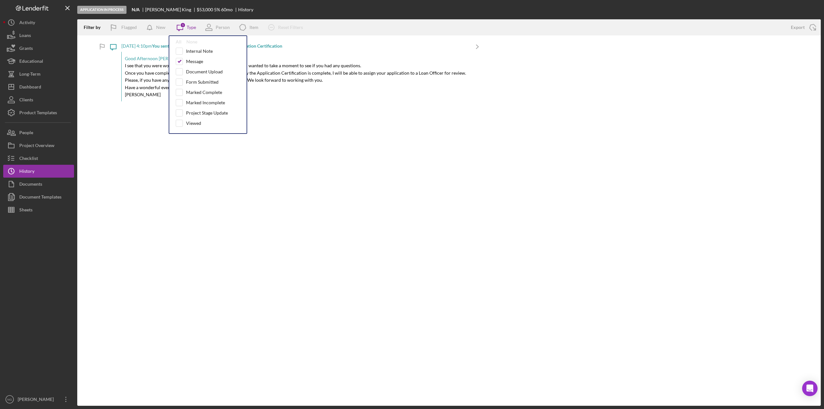
click at [120, 102] on div "Icon/Message [DATE] 4:10pm You sent [PERSON_NAME] a message in Application Cert…" at bounding box center [295, 74] width 380 height 71
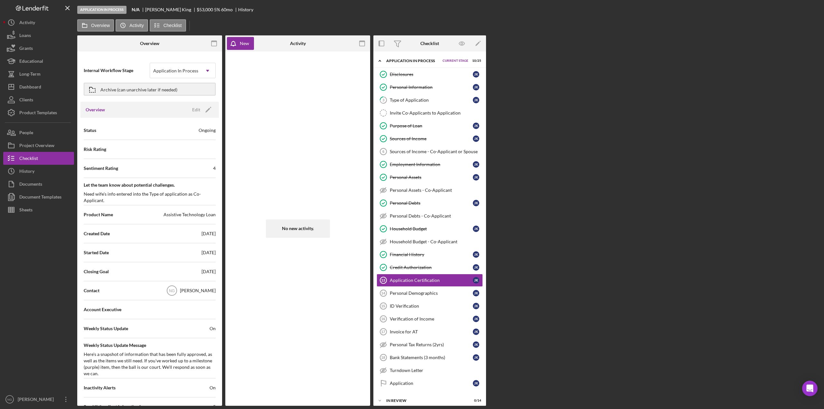
scroll to position [48, 0]
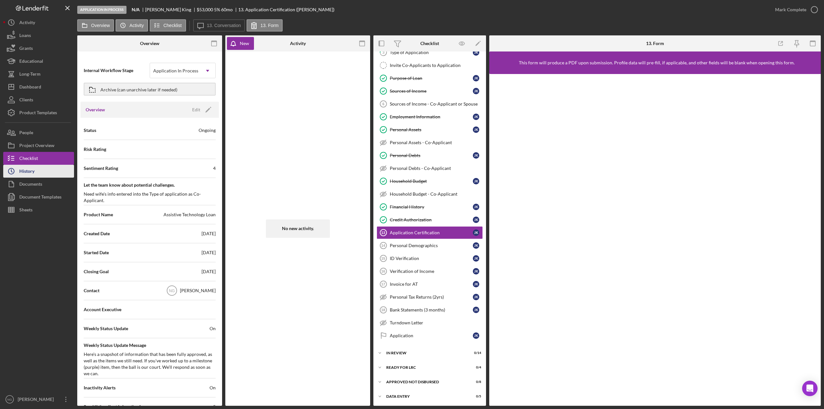
click at [43, 169] on button "Icon/History History" at bounding box center [38, 171] width 71 height 13
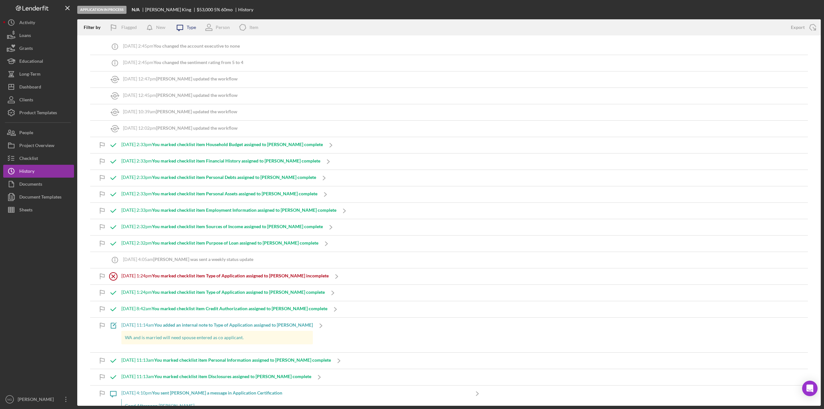
click at [188, 28] on icon "Icon/Message" at bounding box center [180, 27] width 16 height 16
click at [199, 59] on div "Message" at bounding box center [194, 61] width 17 height 5
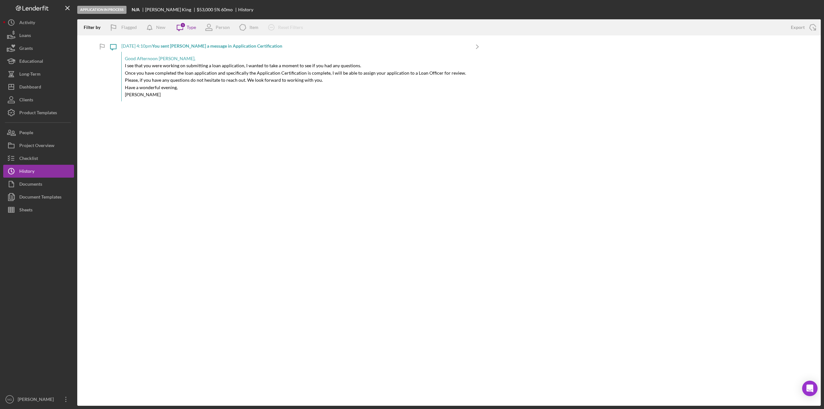
click at [235, 174] on div "Filter by Flagged New Icon/Message 1 Type Person Icon/Product Item Icon/Clear A…" at bounding box center [448, 212] width 743 height 386
click at [44, 162] on button "Checklist" at bounding box center [38, 158] width 71 height 13
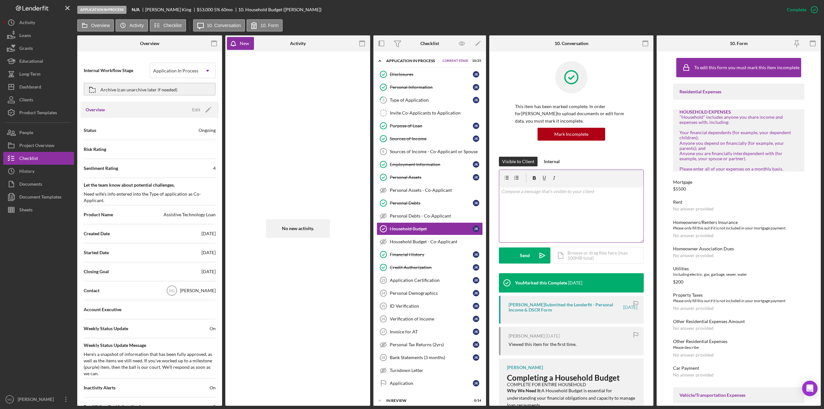
click at [521, 198] on div "v Color teal Color pink Remove color Add row above Add row below Add column bef…" at bounding box center [571, 214] width 144 height 56
click at [407, 381] on div "Application" at bounding box center [431, 383] width 83 height 5
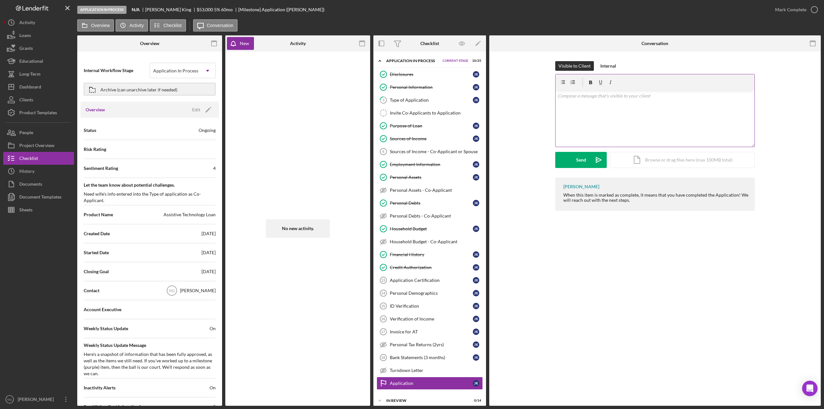
click at [584, 99] on div "v Color teal Color pink Remove color Add row above Add row below Add column bef…" at bounding box center [654, 118] width 199 height 56
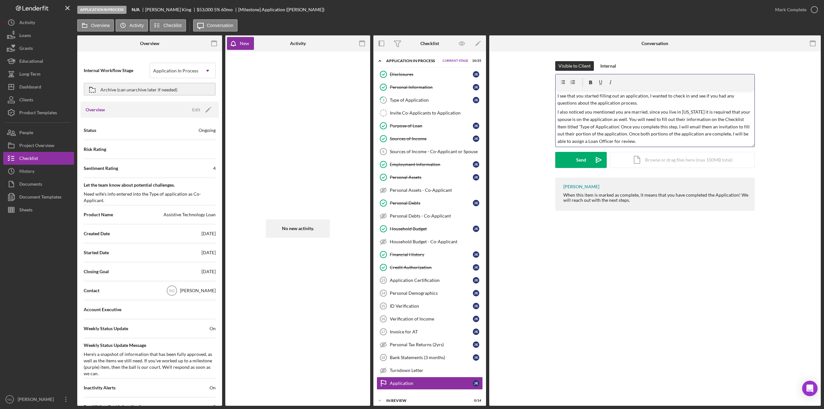
click at [645, 97] on span "I see that you started filling out an application, I wanted to check in and see…" at bounding box center [646, 99] width 178 height 13
click at [651, 104] on p "I see that you started filling out an application, I wanted to check in and see…" at bounding box center [654, 99] width 195 height 14
drag, startPoint x: 648, startPoint y: 96, endPoint x: 546, endPoint y: 95, distance: 101.4
click at [546, 95] on div "Visible to Client Internal v Color teal Color pink Remove color Add row above A…" at bounding box center [655, 119] width 312 height 116
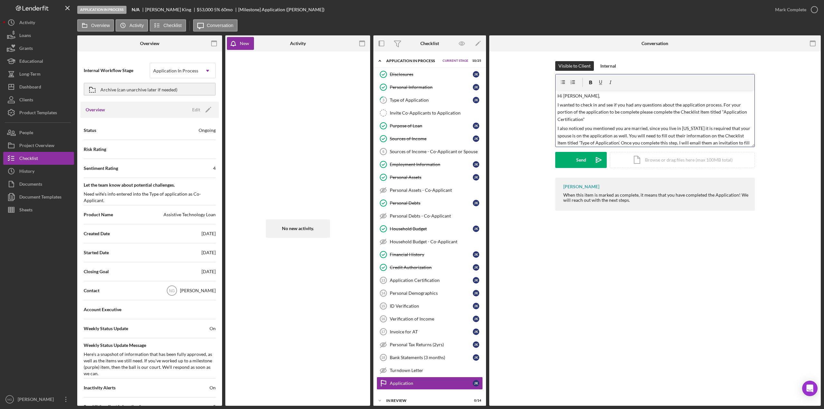
click at [637, 113] on span "I wanted to check in and see if you had any questions about the application pro…" at bounding box center [652, 112] width 190 height 20
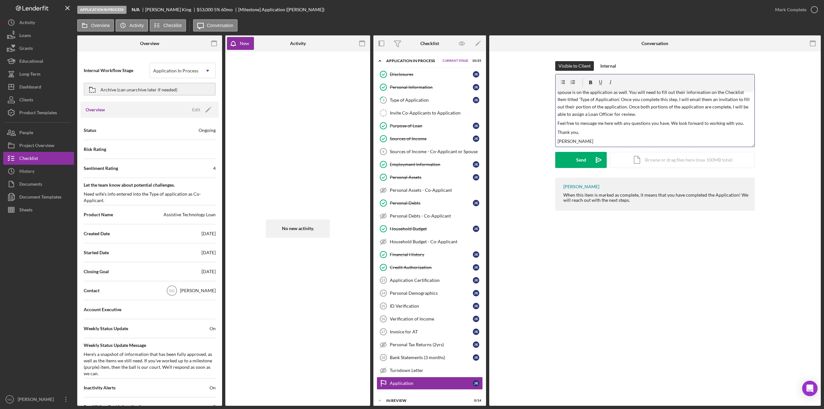
scroll to position [11, 0]
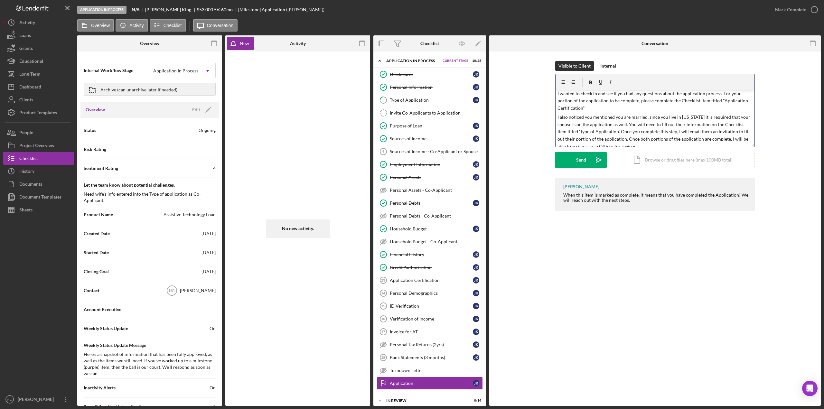
click at [669, 125] on span "I also noticed you mentioned you are married, since you live in [US_STATE] it i…" at bounding box center [654, 131] width 194 height 34
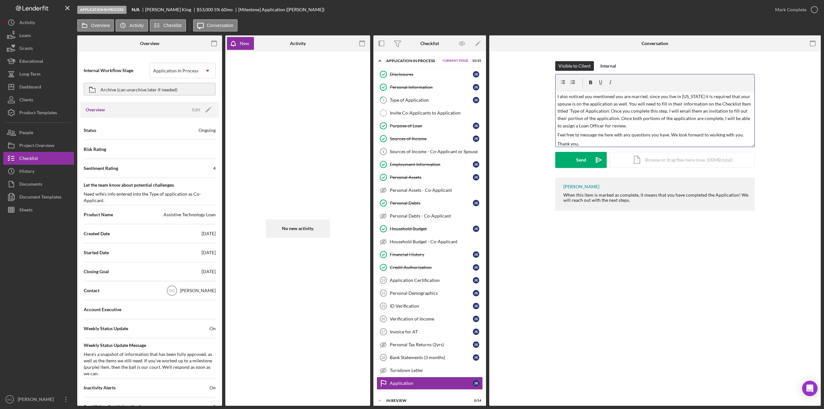
scroll to position [43, 0]
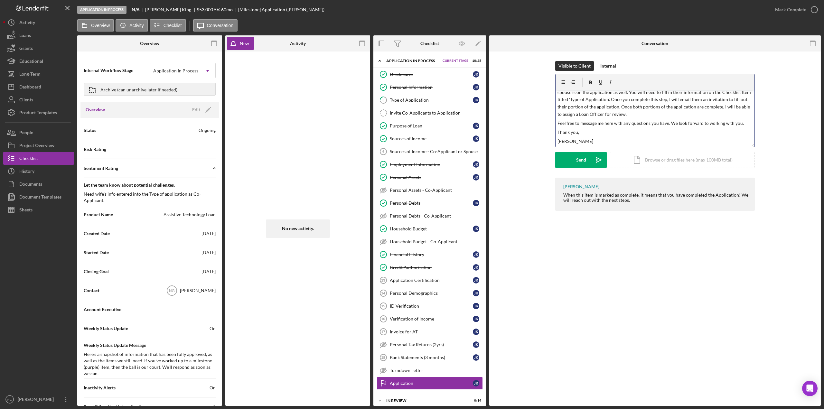
click at [671, 100] on span "I also noticed you mentioned you are married, since you live in [US_STATE] it i…" at bounding box center [654, 99] width 194 height 34
click at [625, 106] on span "I also noticed you mentioned you are married, since you live in [US_STATE] it i…" at bounding box center [654, 99] width 194 height 34
click at [731, 106] on span "I also noticed you mentioned you are married, since you live in [US_STATE] it i…" at bounding box center [654, 99] width 195 height 34
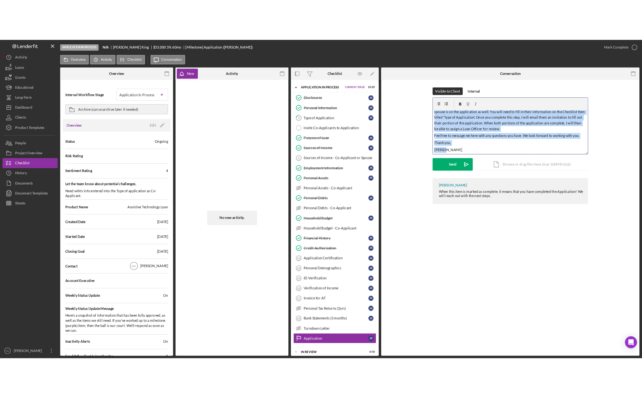
scroll to position [0, 0]
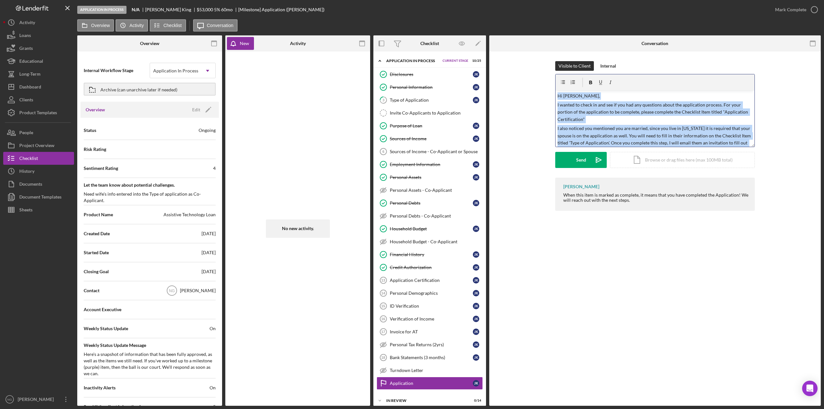
drag, startPoint x: 579, startPoint y: 143, endPoint x: 550, endPoint y: 78, distance: 71.2
click at [550, 78] on div "Visible to Client Internal v Color teal Color pink Remove color Add row above A…" at bounding box center [655, 119] width 312 height 116
copy div "Hi [PERSON_NAME], I wanted to check in and see if you had any questions about t…"
click at [243, 43] on div "New" at bounding box center [244, 43] width 9 height 13
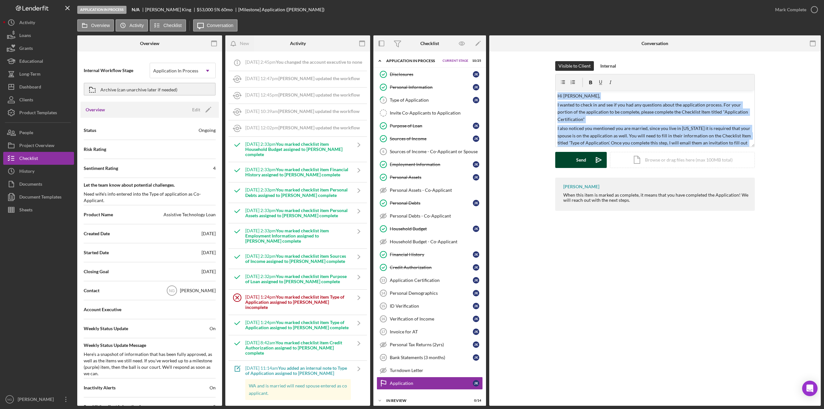
click at [584, 166] on div "Send" at bounding box center [581, 160] width 10 height 16
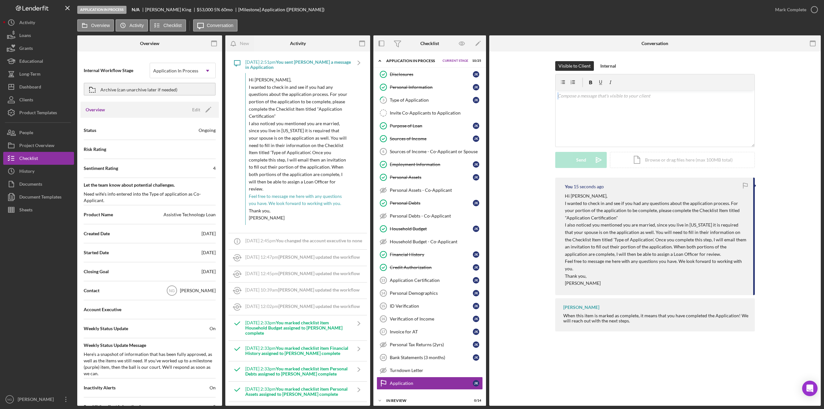
click at [298, 173] on span "I also noticed you mentioned you are married, since you live in [US_STATE] it i…" at bounding box center [298, 156] width 98 height 71
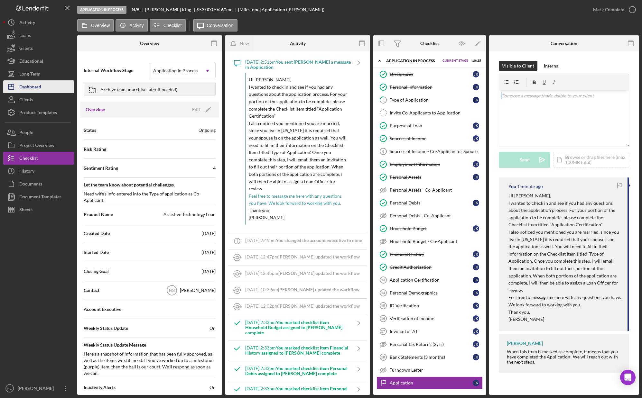
click at [46, 86] on button "Icon/Dashboard Dashboard" at bounding box center [38, 86] width 71 height 13
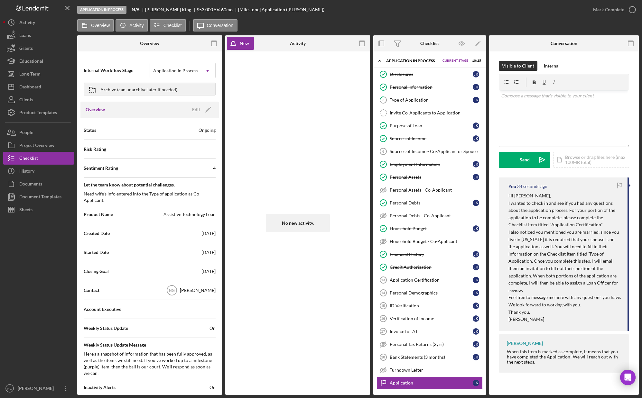
scroll to position [59, 0]
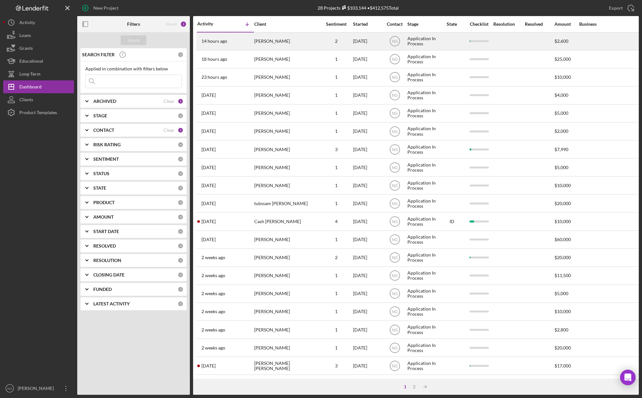
click at [241, 41] on div "14 hours ago Amanda Stevens" at bounding box center [225, 41] width 56 height 17
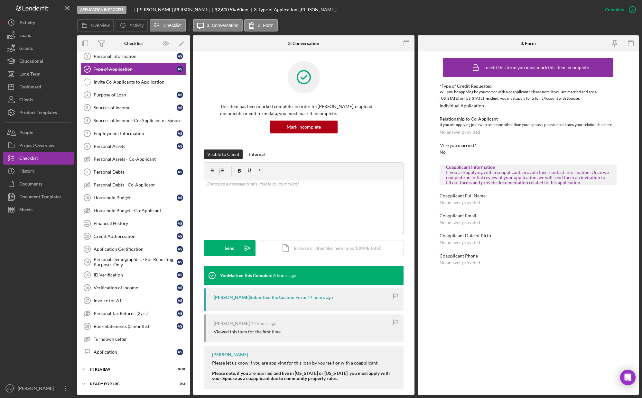
scroll to position [59, 0]
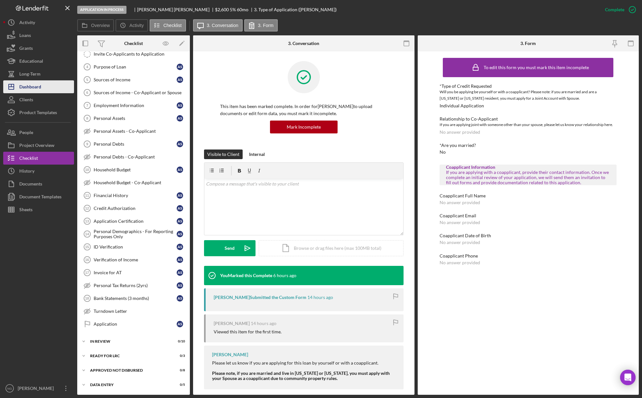
click at [32, 86] on div "Dashboard" at bounding box center [30, 87] width 22 height 14
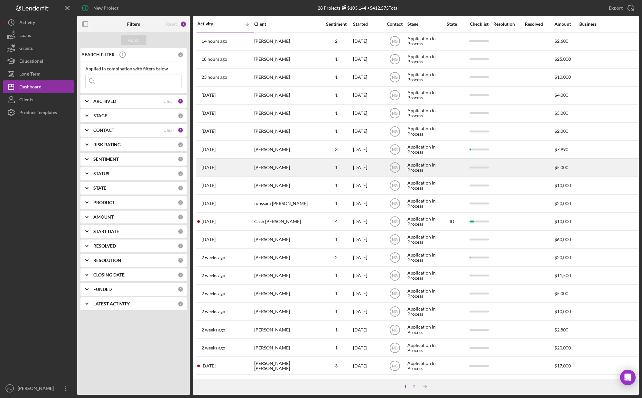
click at [293, 170] on div "ROBERT LINGENFELDER" at bounding box center [286, 167] width 64 height 17
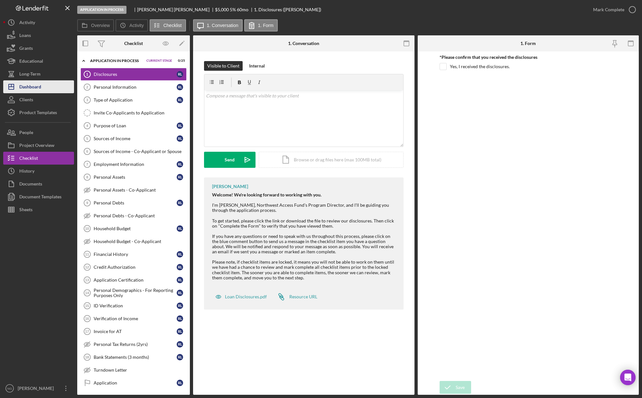
click at [29, 91] on div "Dashboard" at bounding box center [30, 87] width 22 height 14
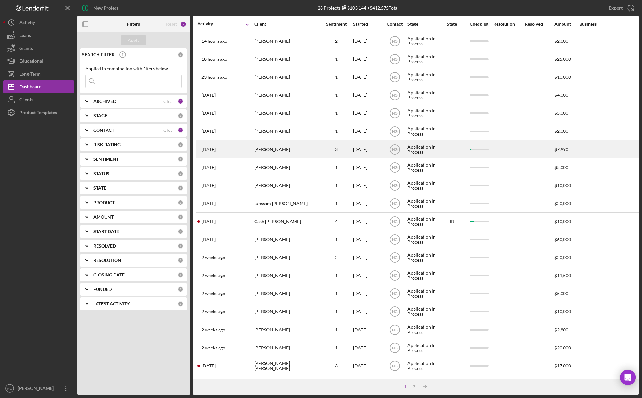
click at [291, 154] on div "[PERSON_NAME]" at bounding box center [286, 149] width 64 height 17
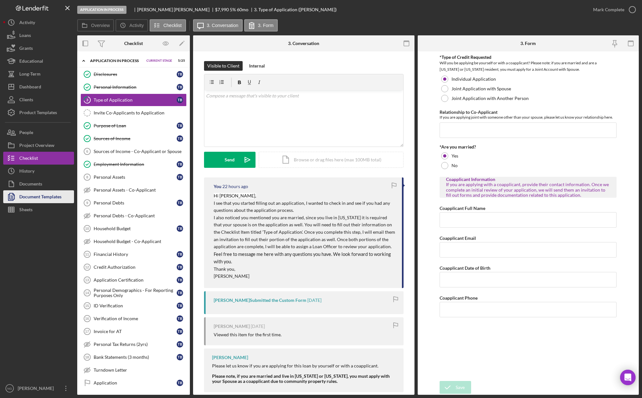
click at [51, 201] on div "Document Templates" at bounding box center [40, 197] width 42 height 14
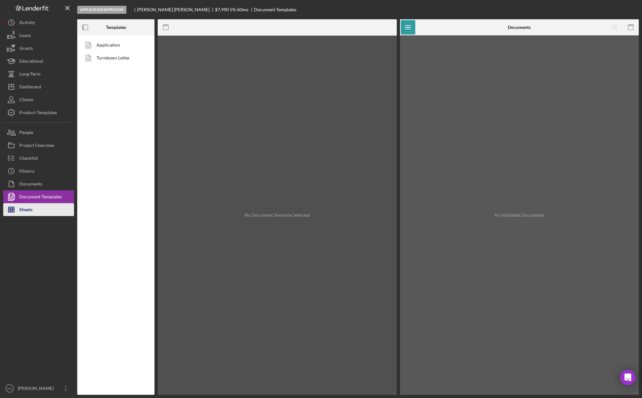
click at [39, 211] on button "Sheets" at bounding box center [38, 209] width 71 height 13
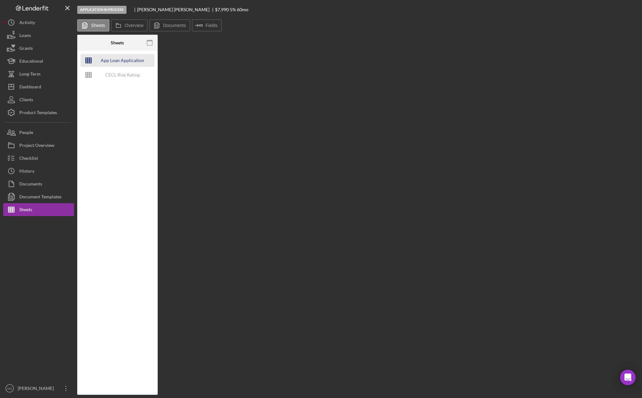
click at [125, 61] on div "App Loan Application Package" at bounding box center [122, 60] width 51 height 13
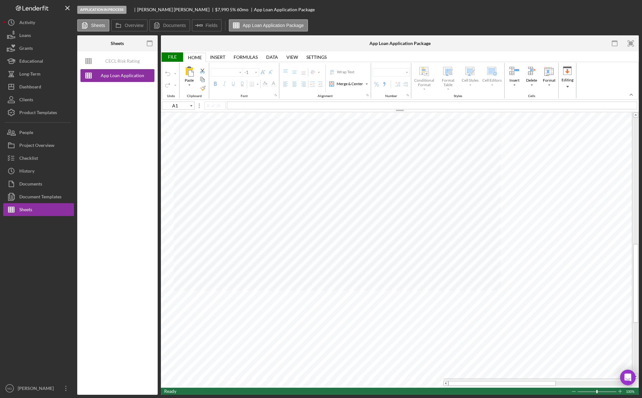
type input "F95"
type input "Arial"
type input "10"
click at [49, 197] on div "Document Templates" at bounding box center [40, 197] width 42 height 14
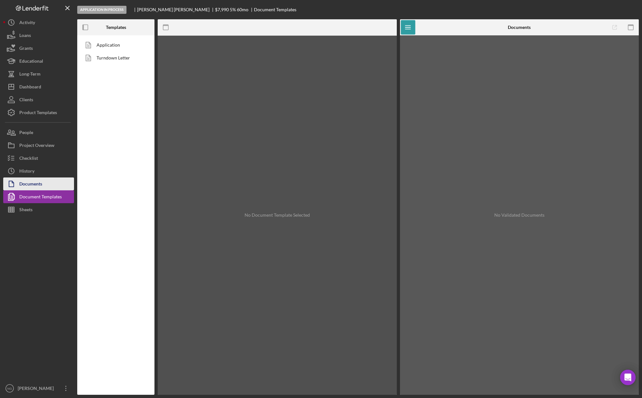
click at [39, 188] on div "Documents" at bounding box center [30, 185] width 23 height 14
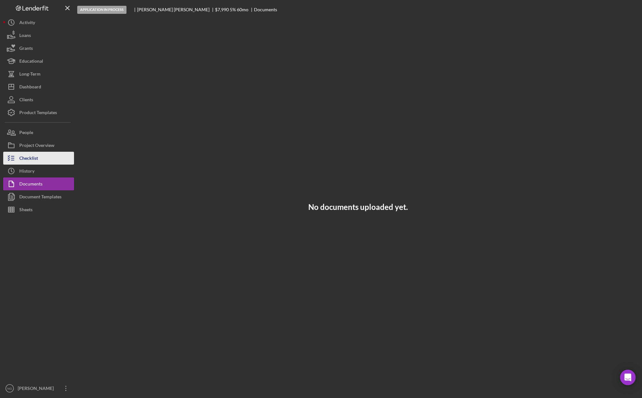
click at [49, 158] on button "Checklist" at bounding box center [38, 158] width 71 height 13
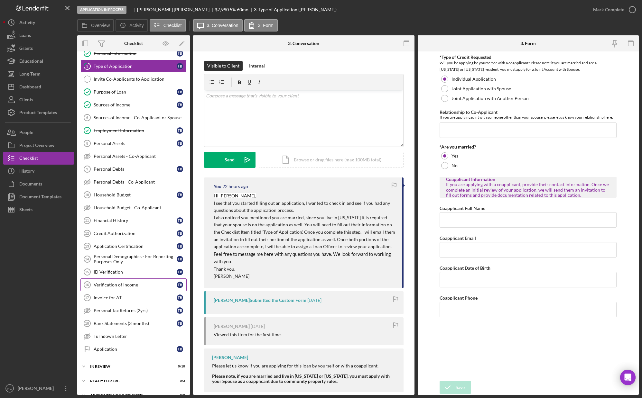
scroll to position [59, 0]
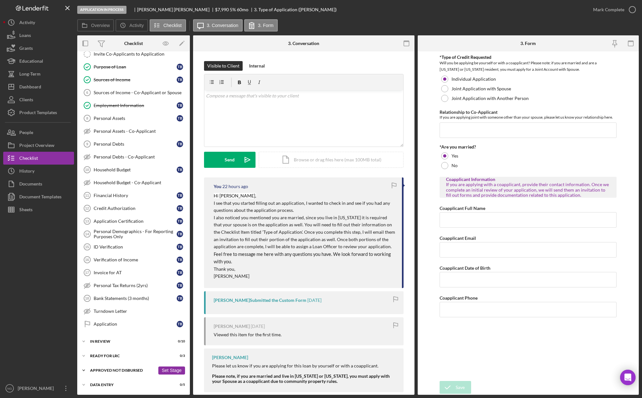
click at [125, 371] on div "Approved Not Disbursed" at bounding box center [122, 371] width 65 height 4
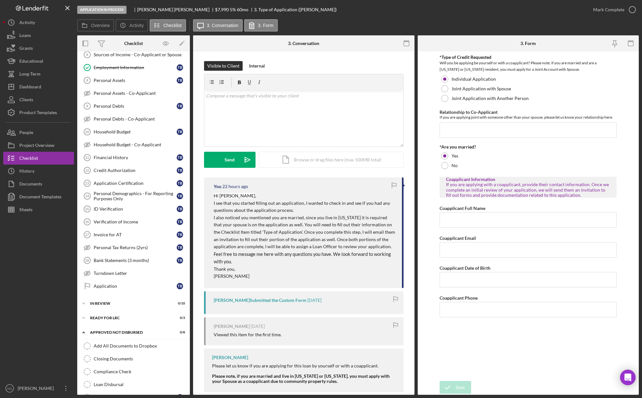
scroll to position [165, 0]
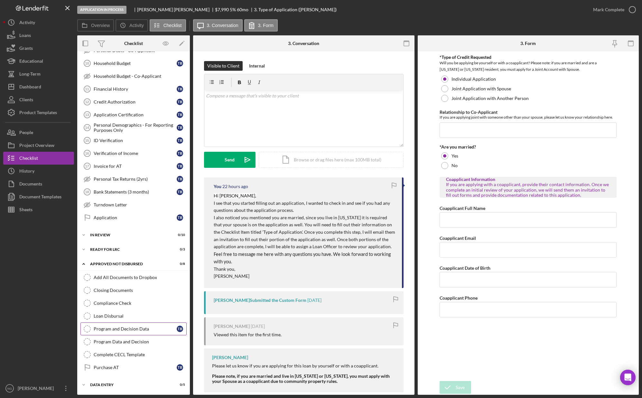
click at [145, 330] on div "Program and Decision Data" at bounding box center [135, 329] width 83 height 5
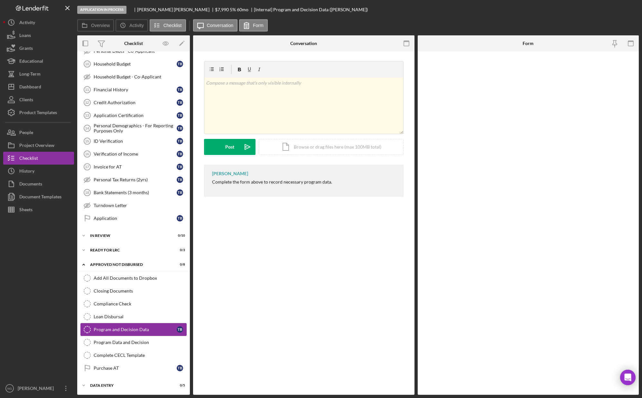
scroll to position [165, 0]
click at [143, 341] on div "Program Data and Decision" at bounding box center [140, 341] width 93 height 5
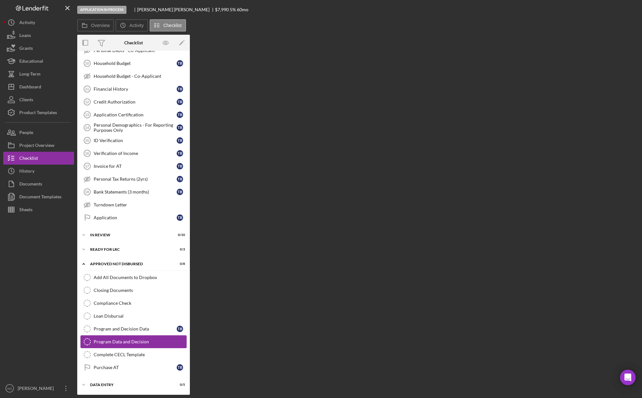
scroll to position [165, 0]
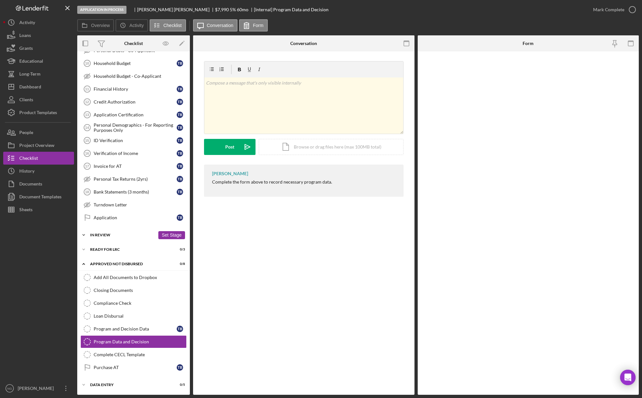
click at [131, 239] on div "Icon/Expander In Review 0 / 10 Set Stage" at bounding box center [133, 235] width 113 height 13
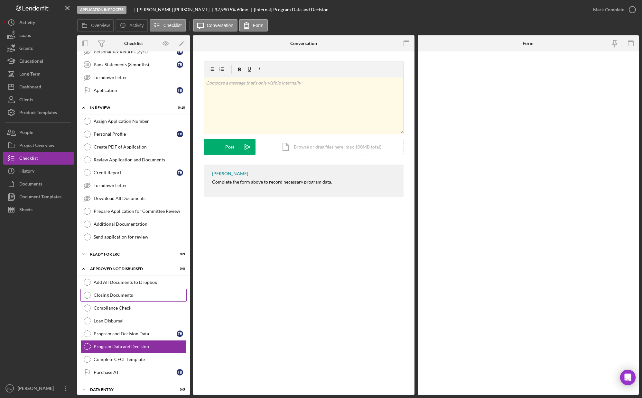
scroll to position [298, 0]
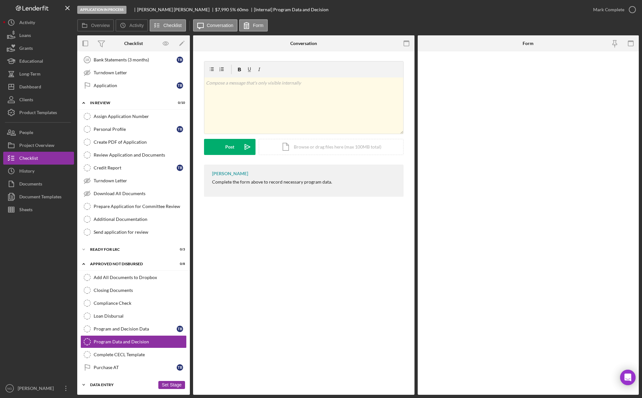
click at [133, 384] on div "Data Entry" at bounding box center [122, 385] width 65 height 4
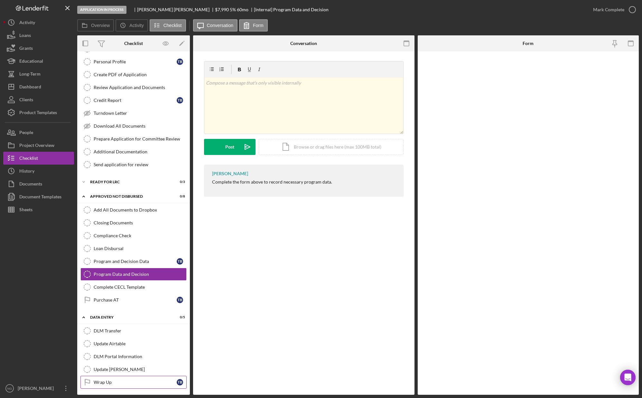
scroll to position [365, 0]
click at [35, 273] on div at bounding box center [38, 299] width 71 height 166
click at [42, 21] on button "Icon/History Activity" at bounding box center [38, 22] width 71 height 13
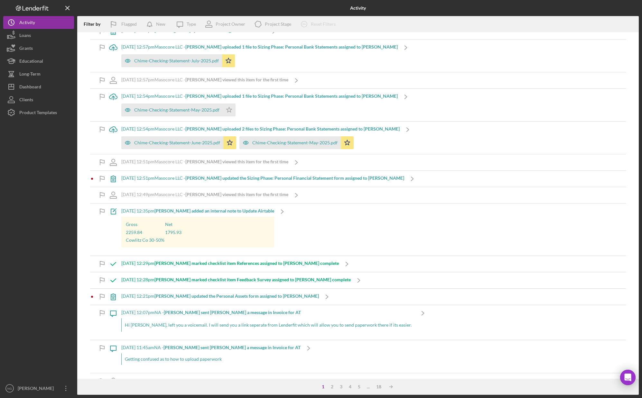
scroll to position [354, 0]
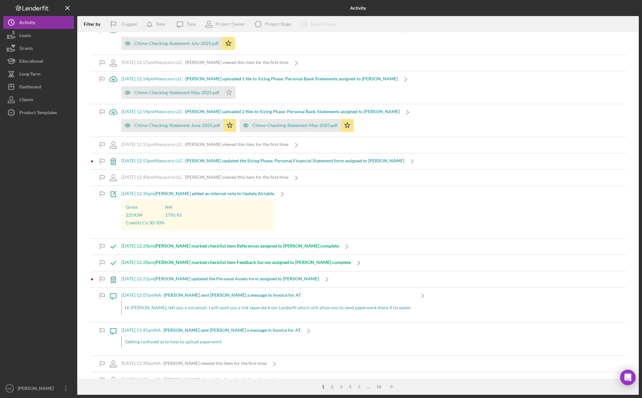
click at [221, 194] on b "Monie F. added an internal note to Update Airtable" at bounding box center [214, 193] width 120 height 5
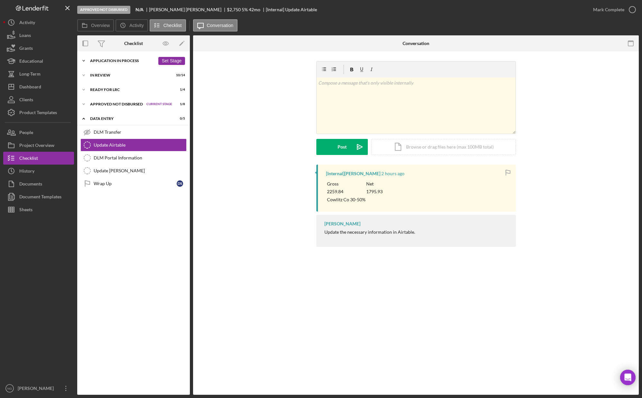
click at [118, 60] on div "Application In Process" at bounding box center [122, 61] width 65 height 4
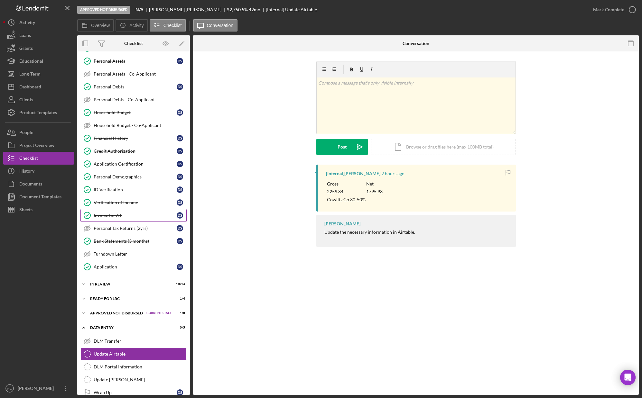
scroll to position [127, 0]
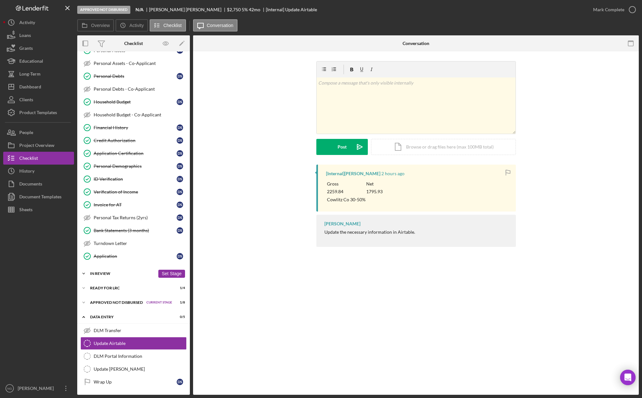
click at [121, 272] on div "In Review" at bounding box center [122, 274] width 65 height 4
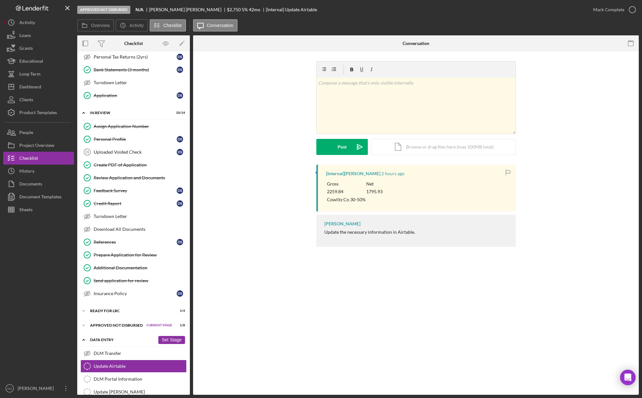
scroll to position [310, 0]
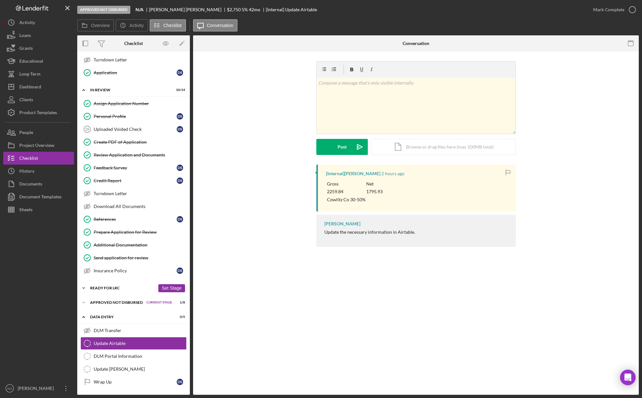
click at [122, 289] on div "Ready for LRC" at bounding box center [122, 288] width 65 height 4
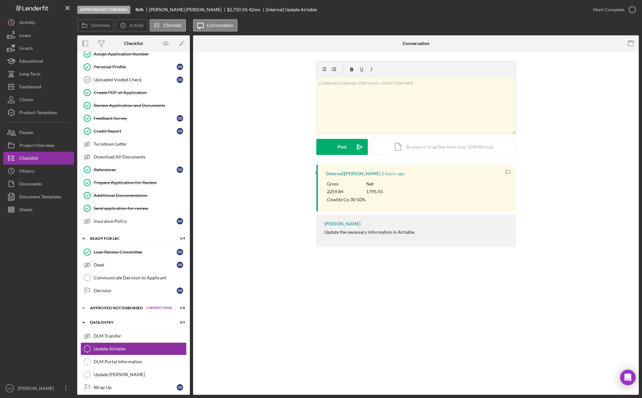
scroll to position [365, 0]
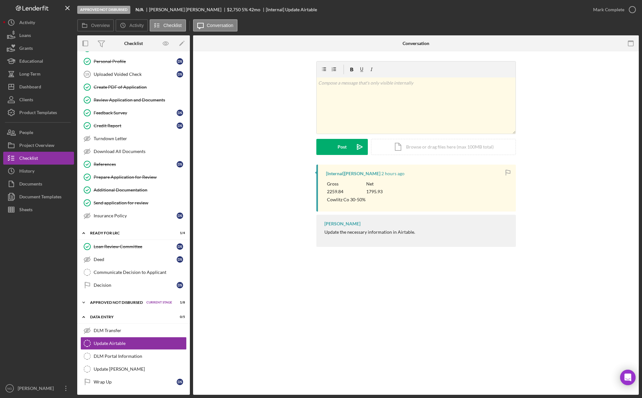
click at [118, 302] on div "Approved Not Disbursed" at bounding box center [116, 303] width 53 height 4
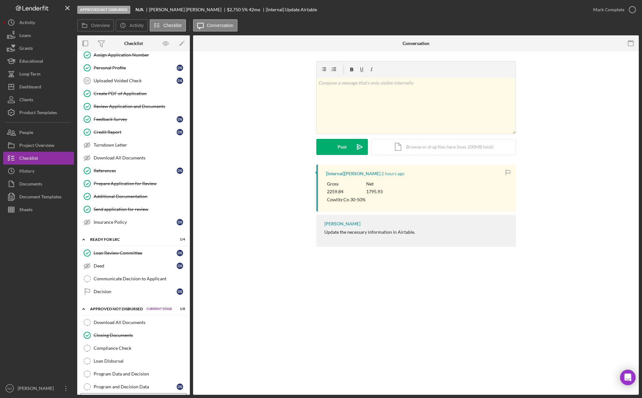
scroll to position [311, 0]
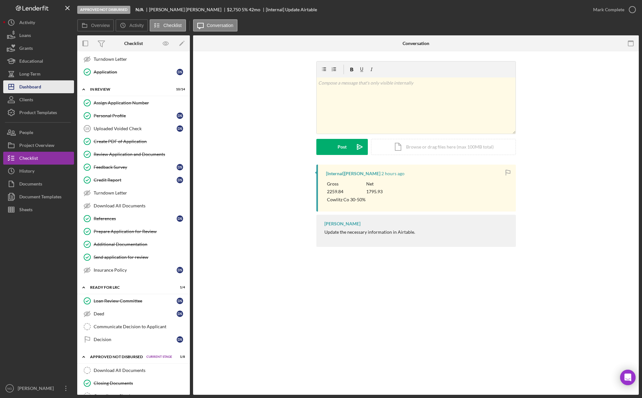
click at [25, 86] on div "Dashboard" at bounding box center [30, 87] width 22 height 14
